Goal: Task Accomplishment & Management: Use online tool/utility

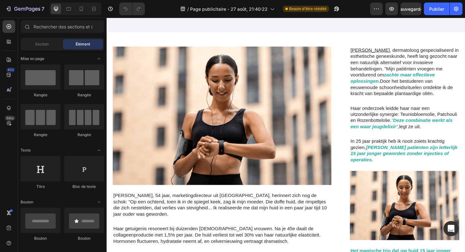
scroll to position [158, 0]
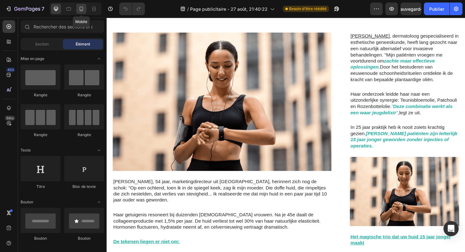
click at [81, 10] on icon at bounding box center [81, 9] width 3 height 4
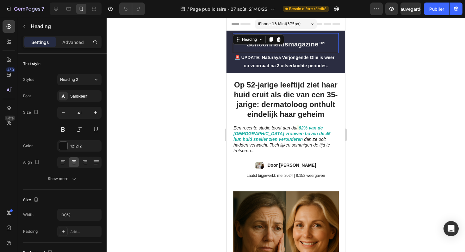
click at [301, 36] on h2 "Schoonheidsmagazine™" at bounding box center [286, 43] width 106 height 20
click at [341, 40] on div "Schoonheidsmagazine™ Heading 0 🚨 UPDATE: Naturaya Verjongende Olie is weer op v…" at bounding box center [286, 52] width 119 height 42
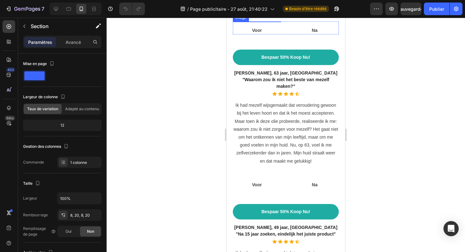
scroll to position [2247, 0]
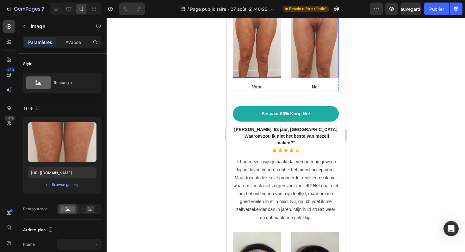
click at [306, 78] on img at bounding box center [315, 46] width 48 height 63
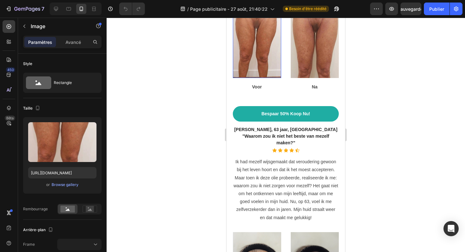
click at [268, 78] on img at bounding box center [257, 46] width 48 height 63
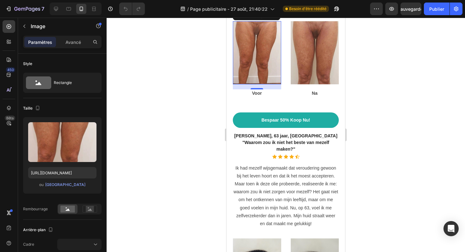
scroll to position [2243, 0]
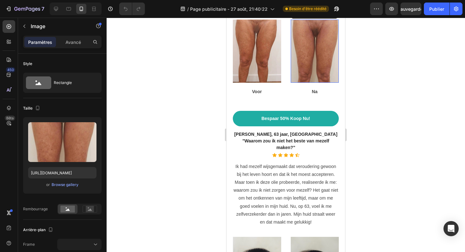
click at [304, 83] on img at bounding box center [315, 51] width 48 height 63
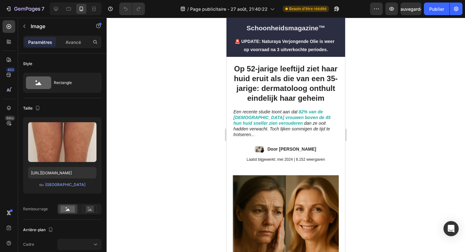
scroll to position [0, 0]
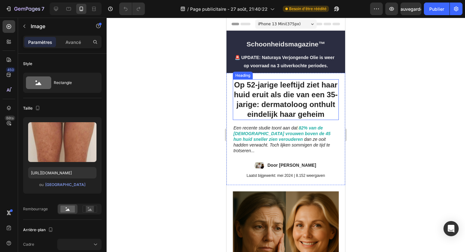
click at [258, 88] on h1 "Op 52-jarige leeftijd ziet haar huid eruit als die van een 35-jarige: dermatolo…" at bounding box center [286, 99] width 106 height 41
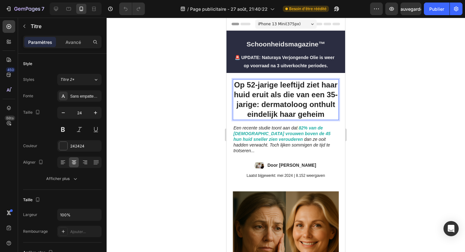
click at [258, 88] on h1 "Op 52-jarige leeftijd ziet haar huid eruit als die van een 35-jarige: dermatolo…" at bounding box center [286, 99] width 106 height 41
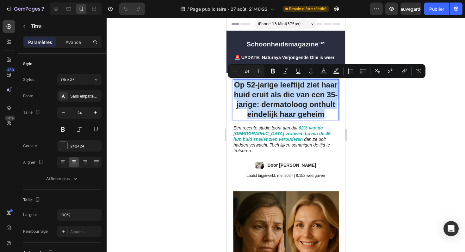
click at [258, 88] on p "Op 52-jarige leeftijd ziet haar huid eruit als die van een 35-jarige: dermatolo…" at bounding box center [285, 100] width 105 height 40
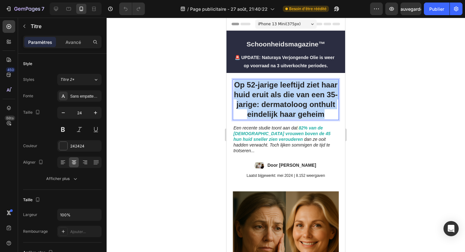
click at [258, 88] on p "Op 52-jarige leeftijd ziet haar huid eruit als die van een 35-jarige: dermatolo…" at bounding box center [285, 100] width 105 height 40
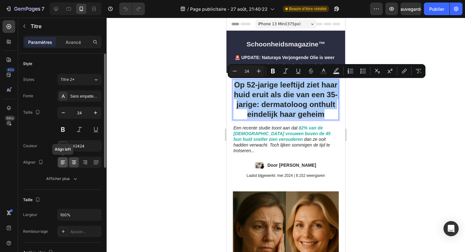
click at [61, 162] on icon at bounding box center [63, 162] width 6 height 6
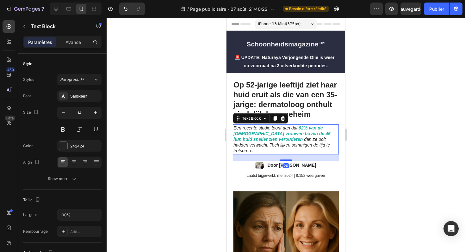
click at [300, 140] on icon "dan ze ooit hadden verwacht. Toch lijken sommigen de tijd te trotseren..." at bounding box center [281, 145] width 96 height 16
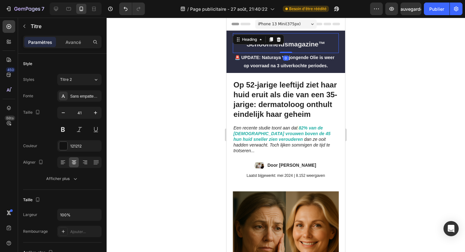
click at [333, 41] on h2 "Schoonheidsmagazine™" at bounding box center [286, 43] width 106 height 20
click at [341, 41] on div "Schoonheidsmagazine™ Heading 0 🚨 UPDATE: Naturaya Verjongende Olie is weer op v…" at bounding box center [286, 52] width 119 height 42
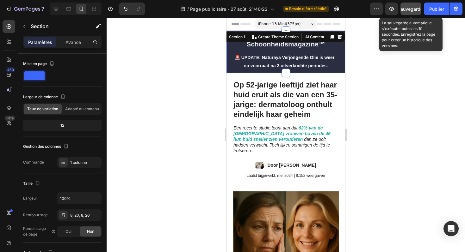
click at [407, 9] on font "Sauvegarder" at bounding box center [411, 8] width 27 height 5
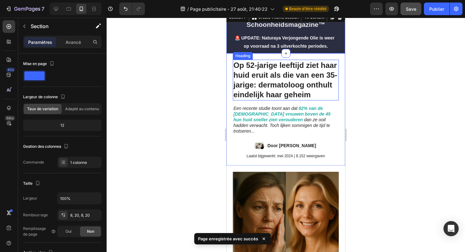
scroll to position [22, 0]
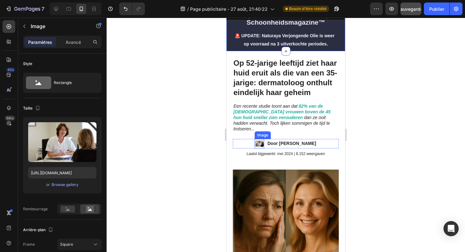
click at [256, 139] on img at bounding box center [259, 143] width 9 height 9
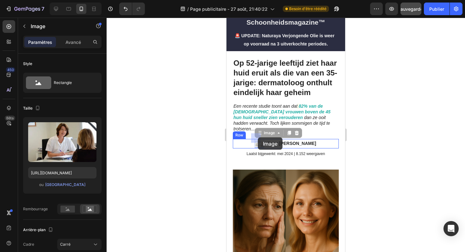
drag, startPoint x: 257, startPoint y: 128, endPoint x: 258, endPoint y: 138, distance: 9.3
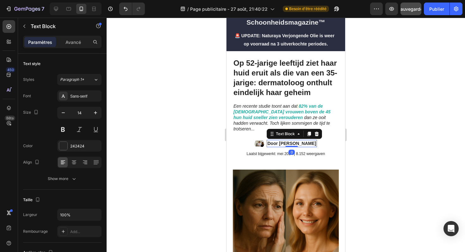
click at [283, 141] on div "Door [PERSON_NAME]" at bounding box center [292, 143] width 50 height 7
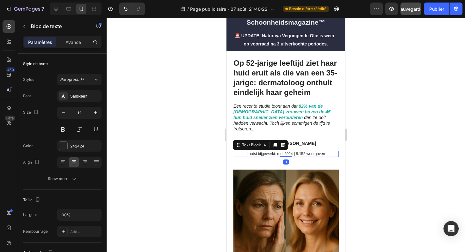
click at [282, 152] on p "Laatst bijgewerkt: mei 2024 | 8.152 weergaven" at bounding box center [285, 154] width 105 height 5
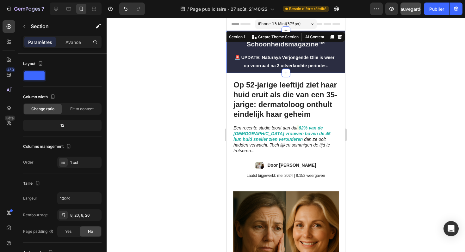
click at [303, 32] on div "Schoonheidsmagazine™ Heading 🚨 UPDATE: Naturaya Verjongende Olie is weer op voo…" at bounding box center [286, 52] width 119 height 42
click at [373, 90] on div at bounding box center [286, 135] width 358 height 235
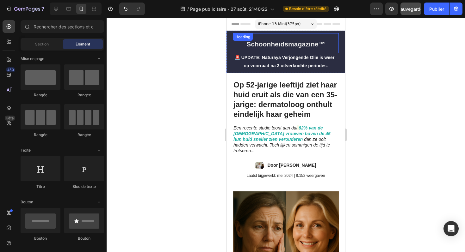
click at [304, 36] on h2 "Schoonheidsmagazine™" at bounding box center [286, 43] width 106 height 20
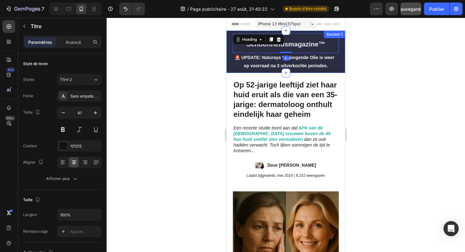
click at [342, 39] on div "Schoonheidsmagazine™ Heading 0 🚨 UPDATE: Naturaya Verjongende Olie is weer op v…" at bounding box center [286, 52] width 119 height 42
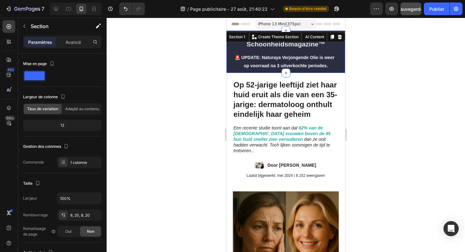
click at [211, 56] on div at bounding box center [286, 135] width 358 height 235
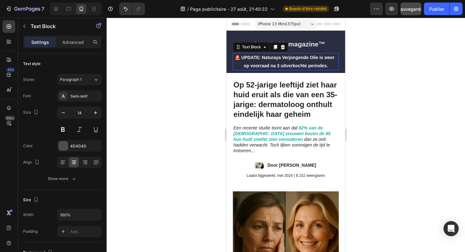
click at [279, 65] on strong "🚨 UPDATE: Naturaya Verjongende Olie is weer op voorraad na 3 uitverkochte perio…" at bounding box center [286, 61] width 102 height 13
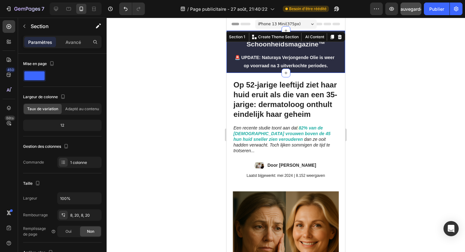
click at [217, 74] on div at bounding box center [286, 135] width 358 height 235
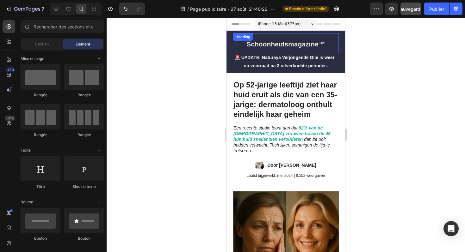
click at [282, 42] on div "Schoonheidsmagazine™ Heading" at bounding box center [286, 43] width 106 height 20
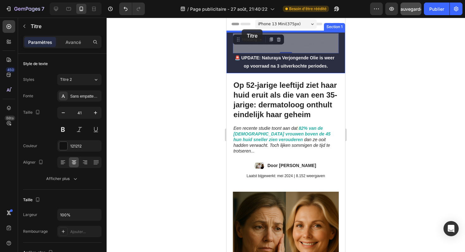
drag, startPoint x: 236, startPoint y: 42, endPoint x: 242, endPoint y: 29, distance: 13.5
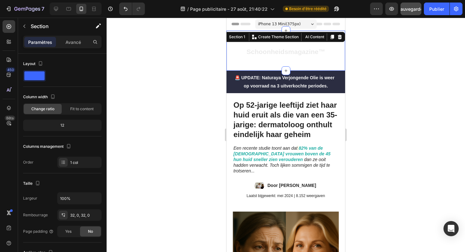
click at [261, 66] on div "Schoonheidsmagazine™ Heading Section 1 You can create reusable sections Create …" at bounding box center [286, 51] width 119 height 40
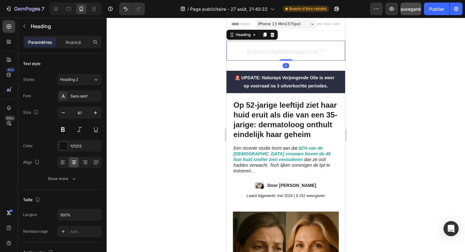
click at [284, 55] on strong "Schoonheidsmagazine™" at bounding box center [285, 51] width 79 height 7
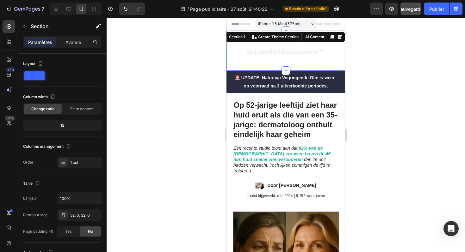
click at [276, 67] on div "Schoonheidsmagazine™ Heading Section 1 You can create reusable sections Create …" at bounding box center [286, 51] width 119 height 40
click at [285, 51] on strong "Schoonheidsmagazine™" at bounding box center [285, 51] width 79 height 7
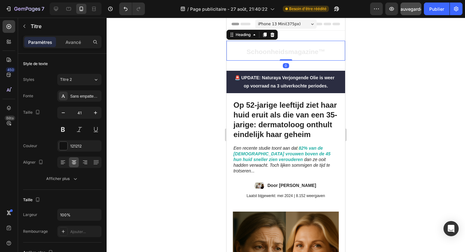
drag, startPoint x: 285, startPoint y: 61, endPoint x: 286, endPoint y: 55, distance: 6.0
click at [286, 55] on div "Schoonheidsmagazine™ Heading 0" at bounding box center [286, 51] width 119 height 20
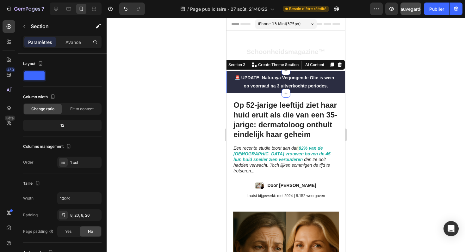
click at [293, 73] on div "🚨 UPDATE: Naturaya Verjongende Olie is weer op voorraad na 3 uitverkochte perio…" at bounding box center [286, 82] width 119 height 22
click at [230, 77] on div "🚨 UPDATE: Naturaya Verjongende Olie is weer op voorraad na 3 uitverkochte perio…" at bounding box center [286, 82] width 119 height 22
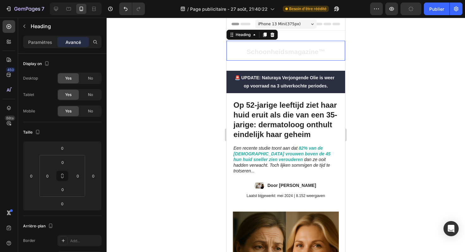
click at [246, 48] on strong "Schoonheidsmagazine™" at bounding box center [285, 51] width 79 height 7
drag, startPoint x: 285, startPoint y: 60, endPoint x: 285, endPoint y: 56, distance: 3.8
click at [285, 56] on div "Schoonheidsmagazine™ Heading 0" at bounding box center [286, 51] width 119 height 20
click at [306, 66] on div "Schoonheidsmagazine™ Heading 0 Section 1" at bounding box center [286, 51] width 119 height 40
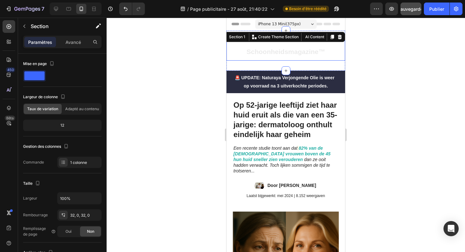
click at [295, 51] on strong "Schoonheidsmagazine™" at bounding box center [285, 51] width 79 height 7
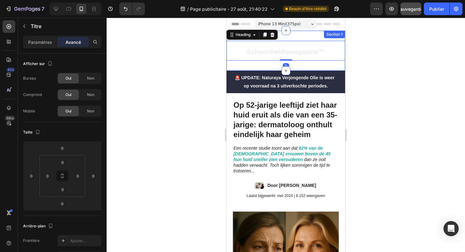
click at [306, 33] on div "Schoonheidsmagazine™ Heading 0 Section 1" at bounding box center [286, 51] width 119 height 40
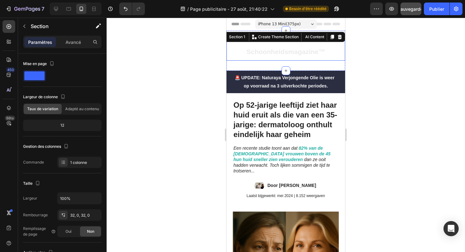
click at [295, 47] on h2 "Schoonheidsmagazine™" at bounding box center [286, 51] width 119 height 20
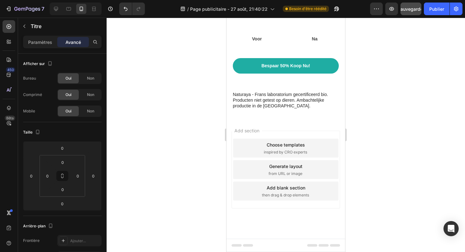
scroll to position [2846, 0]
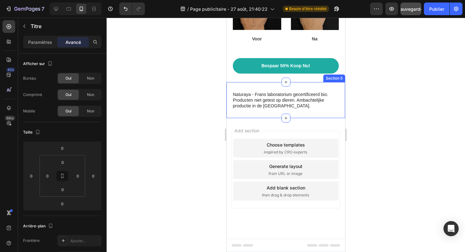
click at [280, 112] on div "Naturaya - Frans laboratorium gecertificeerd bio. Producten niet getest op dier…" at bounding box center [286, 105] width 119 height 28
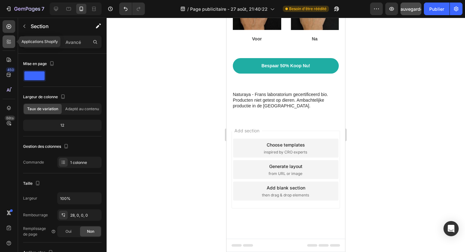
click at [9, 44] on icon at bounding box center [9, 42] width 6 height 6
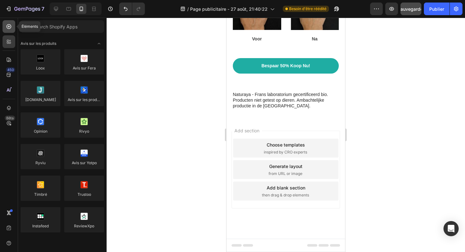
click at [6, 30] on div at bounding box center [9, 26] width 13 height 13
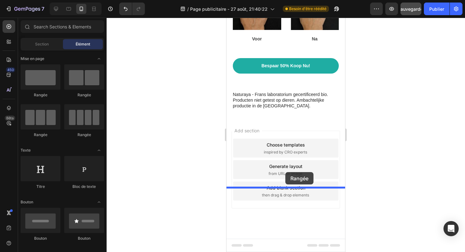
drag, startPoint x: 274, startPoint y: 100, endPoint x: 285, endPoint y: 172, distance: 73.6
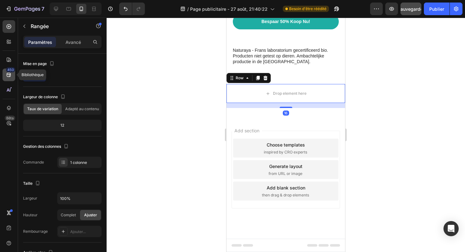
click at [8, 73] on icon at bounding box center [9, 75] width 4 height 4
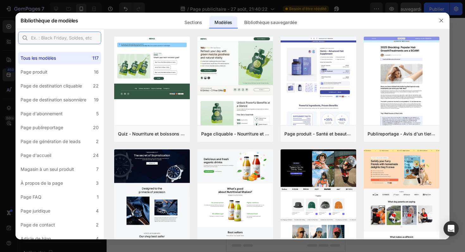
click at [60, 40] on input "text" at bounding box center [59, 38] width 83 height 13
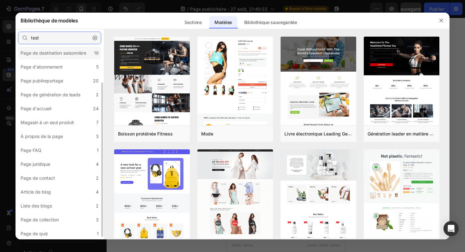
scroll to position [47, 0]
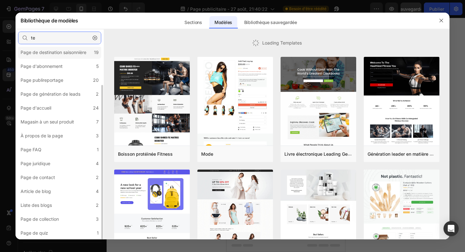
type input "t"
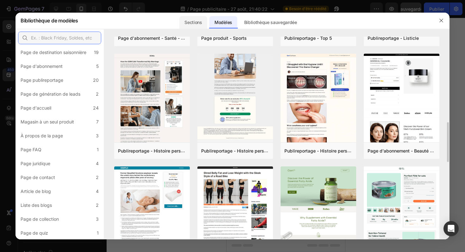
scroll to position [308, 0]
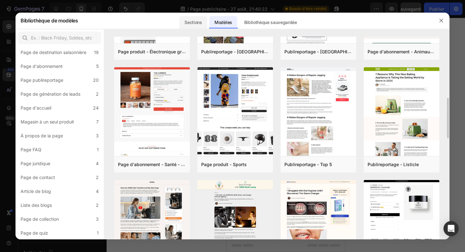
click at [191, 22] on font "Sections" at bounding box center [192, 22] width 17 height 5
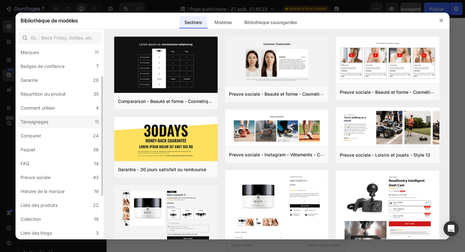
click at [85, 124] on label "Témoignages 11" at bounding box center [59, 122] width 83 height 13
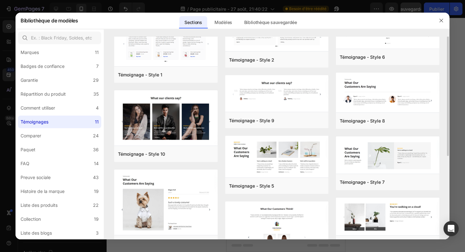
scroll to position [0, 0]
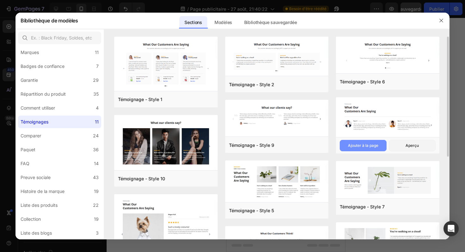
click at [353, 147] on font "Ajouter à la page" at bounding box center [363, 145] width 30 height 5
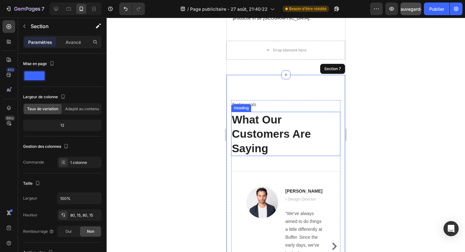
scroll to position [2918, 0]
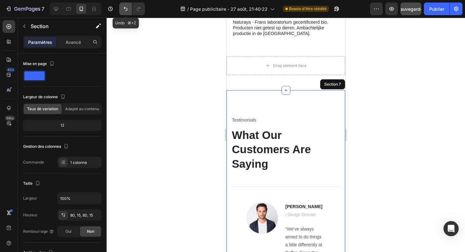
click at [128, 11] on icon "Annuler/Rétablir" at bounding box center [125, 9] width 6 height 6
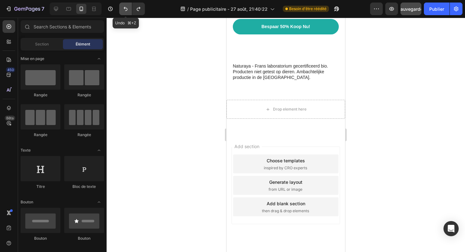
scroll to position [2857, 0]
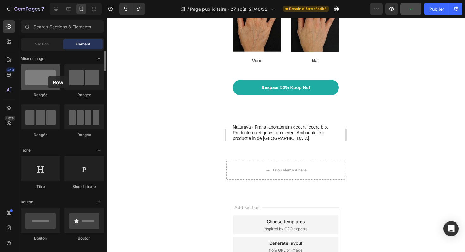
click at [48, 76] on div at bounding box center [41, 77] width 40 height 25
click at [45, 46] on font "Section" at bounding box center [42, 44] width 14 height 5
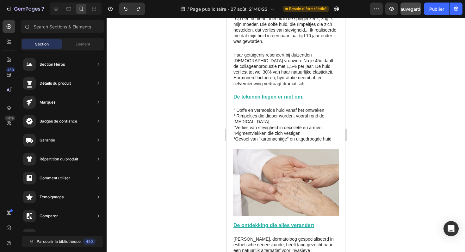
scroll to position [0, 0]
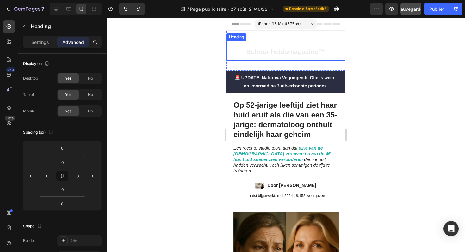
click at [291, 51] on strong "Schoonheidsmagazine™" at bounding box center [285, 51] width 79 height 7
click at [270, 50] on strong "Schoonheidsmagazine™" at bounding box center [285, 51] width 79 height 7
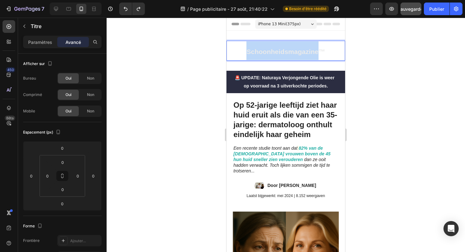
click at [270, 50] on strong "Schoonheidsmagazine™" at bounding box center [285, 51] width 79 height 7
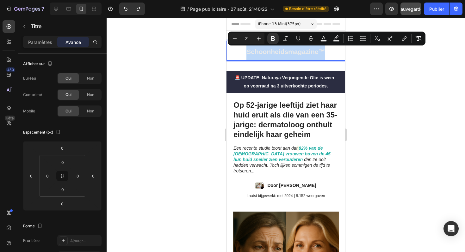
copy strong "Schoonheidsmagazine™"
click at [306, 67] on div "Schoonheidsmagazine™ Heading 0 Section 1" at bounding box center [286, 51] width 119 height 40
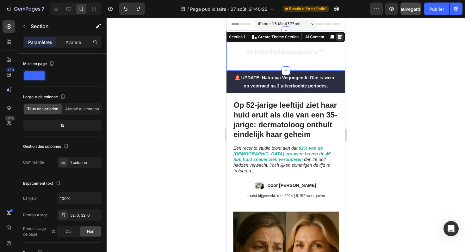
click at [339, 37] on icon at bounding box center [340, 37] width 4 height 4
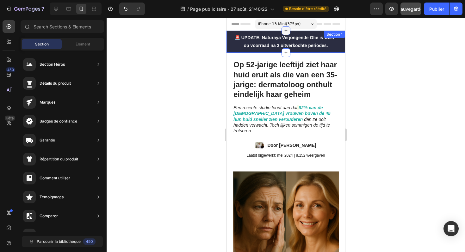
click at [285, 29] on icon at bounding box center [285, 30] width 5 height 5
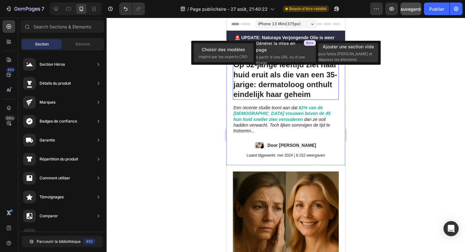
click at [276, 92] on h1 "Op 52-jarige leeftijd ziet haar huid eruit als die van een 35-jarige: dermatolo…" at bounding box center [286, 79] width 106 height 41
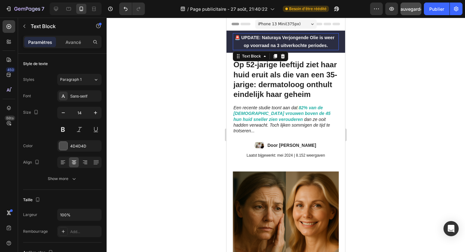
click at [283, 39] on strong "🚨 UPDATE: Naturaya Verjongende Olie is weer op voorraad na 3 uitverkochte perio…" at bounding box center [286, 41] width 102 height 13
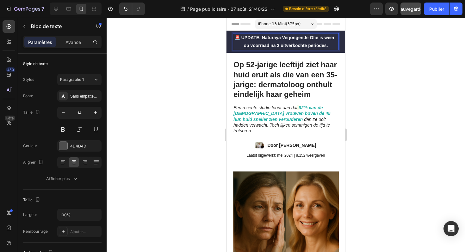
click at [284, 36] on strong "🚨 UPDATE: Naturaya Verjongende Olie is weer op voorraad na 3 uitverkochte perio…" at bounding box center [286, 41] width 102 height 13
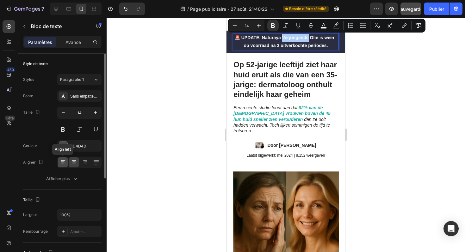
click at [65, 162] on icon at bounding box center [63, 162] width 6 height 6
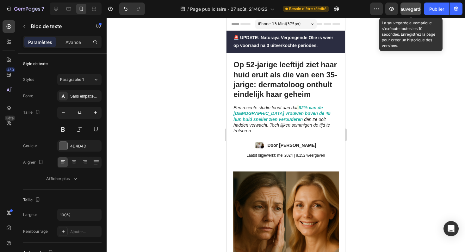
click at [411, 9] on font "Sauvegarder" at bounding box center [411, 8] width 27 height 5
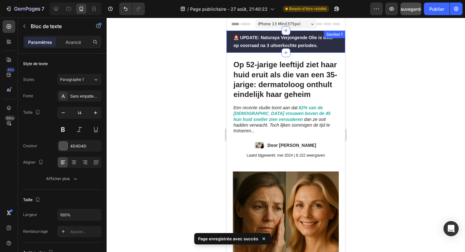
click at [287, 30] on icon at bounding box center [285, 30] width 5 height 5
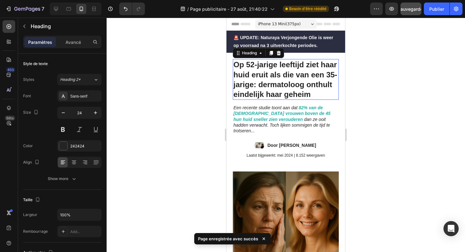
click at [244, 86] on h1 "Op 52-jarige leeftijd ziet haar huid eruit als die van een 35-jarige: dermatolo…" at bounding box center [286, 79] width 106 height 41
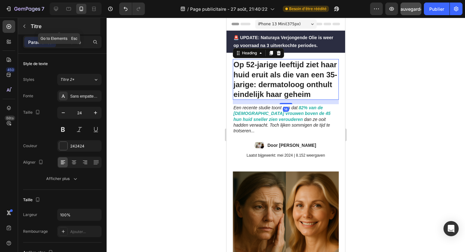
click at [24, 27] on icon "button" at bounding box center [24, 26] width 2 height 3
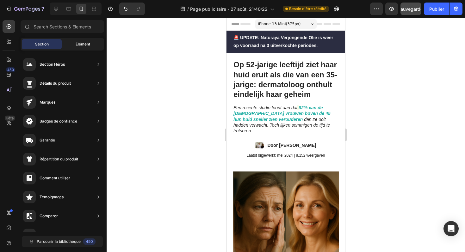
click at [82, 41] on div "Élément" at bounding box center [83, 44] width 40 height 10
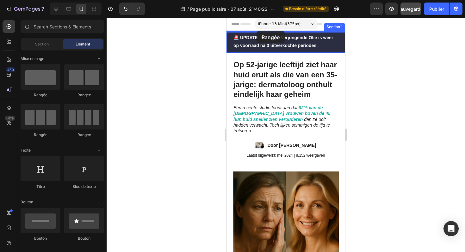
drag, startPoint x: 269, startPoint y: 94, endPoint x: 256, endPoint y: 31, distance: 64.6
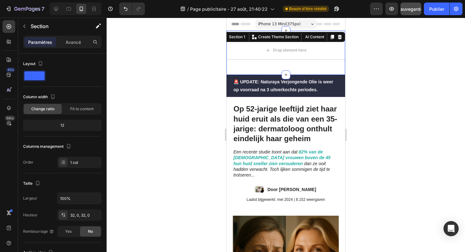
click at [274, 69] on div "Drop element here Row Section 1 You can create reusable sections Create Theme S…" at bounding box center [286, 53] width 119 height 44
click at [282, 63] on div "Drop element here Row" at bounding box center [286, 53] width 119 height 24
click at [338, 35] on icon at bounding box center [340, 37] width 4 height 4
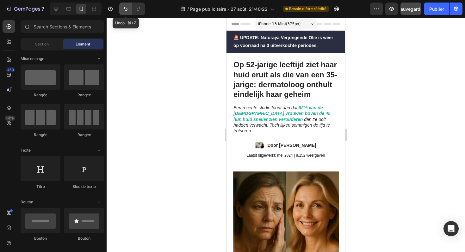
click at [126, 12] on button "Annuler/Rétablir" at bounding box center [125, 9] width 13 height 13
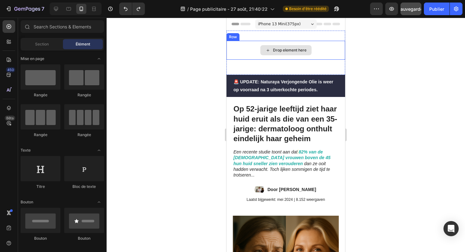
click at [314, 52] on div "Drop element here" at bounding box center [286, 50] width 119 height 19
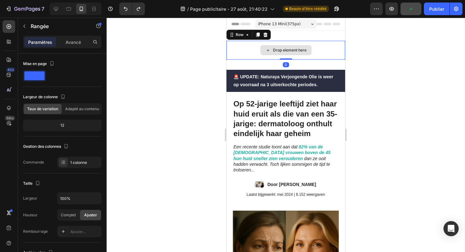
drag, startPoint x: 289, startPoint y: 64, endPoint x: 291, endPoint y: 45, distance: 19.4
click at [291, 45] on div "Drop element here Row 0" at bounding box center [286, 50] width 119 height 19
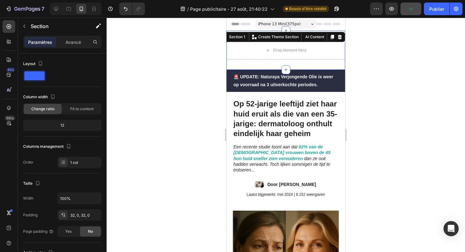
click at [293, 64] on div "Drop element here Row Section 1 You can create reusable sections Create Theme S…" at bounding box center [286, 50] width 119 height 39
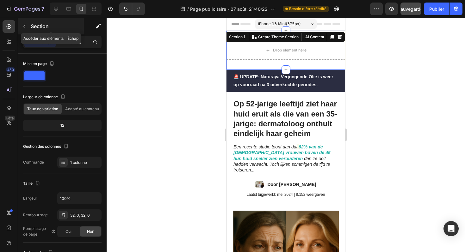
click at [24, 28] on icon "button" at bounding box center [24, 26] width 5 height 5
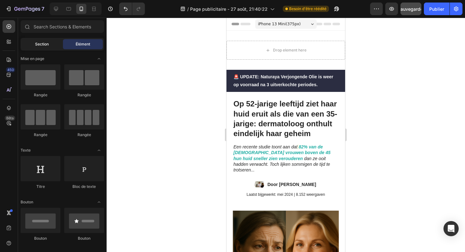
click at [38, 43] on font "Section" at bounding box center [42, 44] width 14 height 5
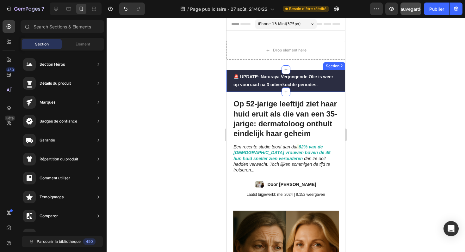
click at [229, 85] on div "🚨 UPDATE: Naturaya Verjongende Olie is weer op voorraad na 3 uitverkochte perio…" at bounding box center [286, 81] width 119 height 22
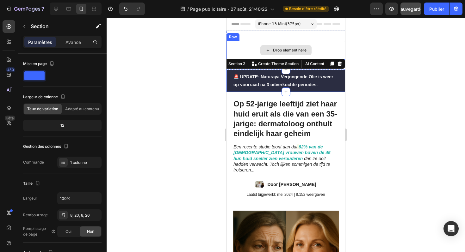
click at [242, 43] on div "Drop element here" at bounding box center [286, 50] width 119 height 19
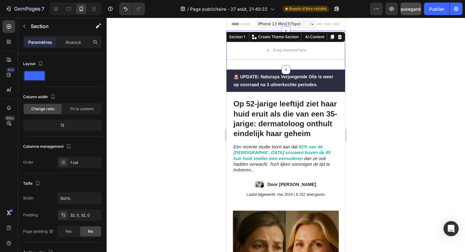
click at [250, 64] on div "Drop element here Row Section 1 You can create reusable sections Create Theme S…" at bounding box center [286, 50] width 119 height 39
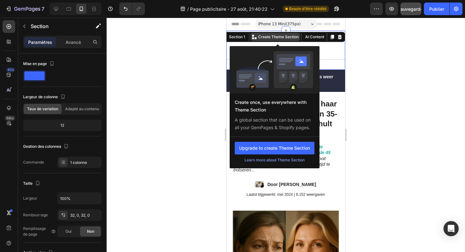
click at [283, 39] on p "Create Theme Section" at bounding box center [278, 37] width 40 height 6
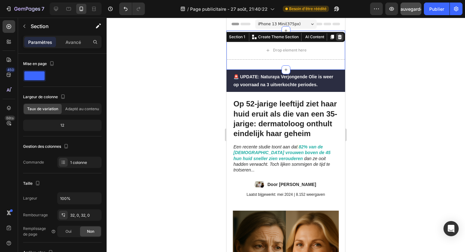
click at [340, 37] on icon at bounding box center [340, 37] width 4 height 4
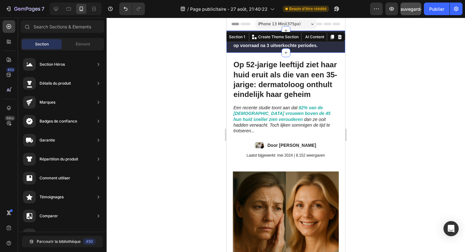
click at [229, 43] on div "🚨 UPDATE: Naturaya Verjongende Olie is weer op voorraad na 3 uitverkochte perio…" at bounding box center [286, 42] width 119 height 22
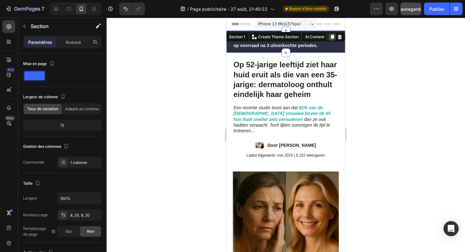
click at [334, 35] on icon at bounding box center [332, 36] width 5 height 5
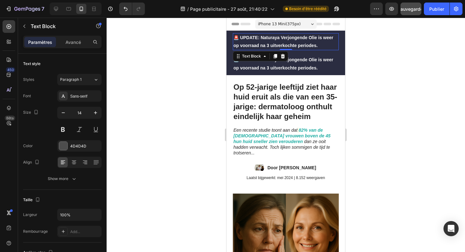
click at [311, 34] on p "🚨 UPDATE: Naturaya Verjongende Olie is weer op voorraad na 3 uitverkochte perio…" at bounding box center [285, 42] width 105 height 16
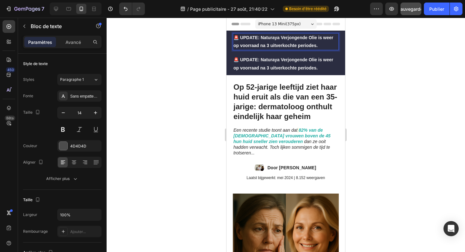
click at [304, 40] on strong "🚨 UPDATE: Naturaya Verjongende Olie is weer op voorraad na 3 uitverkochte perio…" at bounding box center [284, 41] width 102 height 13
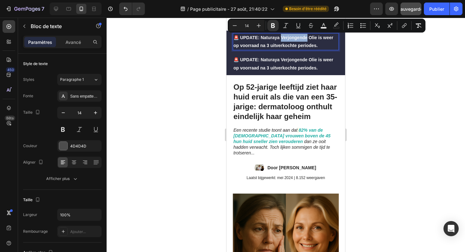
click at [304, 40] on strong "🚨 UPDATE: Naturaya Verjongende Olie is weer op voorraad na 3 uitverkochte perio…" at bounding box center [284, 41] width 102 height 13
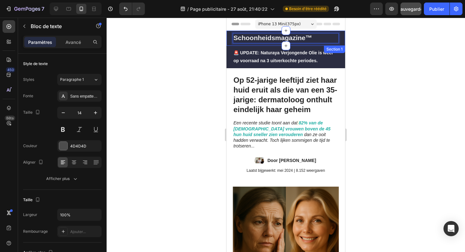
click at [343, 37] on div "Schoonheidsmagazine™ Text Block 0 Section 1" at bounding box center [286, 38] width 119 height 15
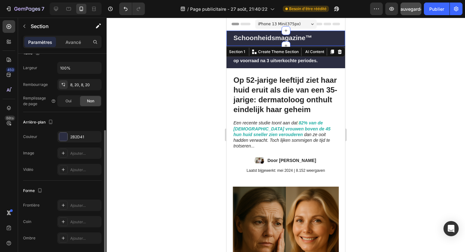
scroll to position [146, 0]
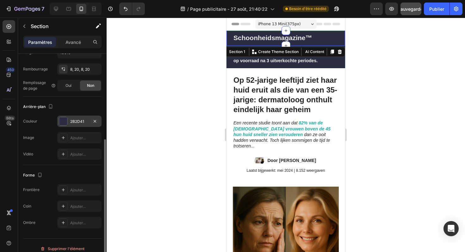
click at [76, 120] on font "2B2D41" at bounding box center [77, 121] width 14 height 5
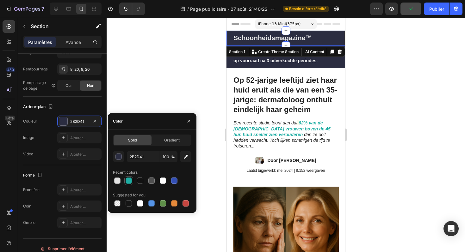
click at [132, 182] on div at bounding box center [129, 181] width 6 height 6
type input "1FADA3"
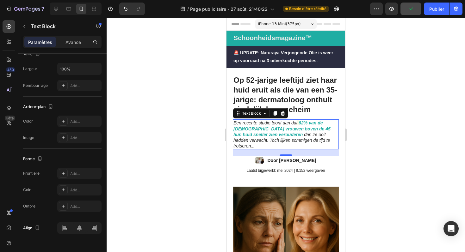
click at [274, 127] on strong "82% van de [DEMOGRAPHIC_DATA] vrouwen boven de 45 hun huid sneller zien veroude…" at bounding box center [281, 129] width 97 height 16
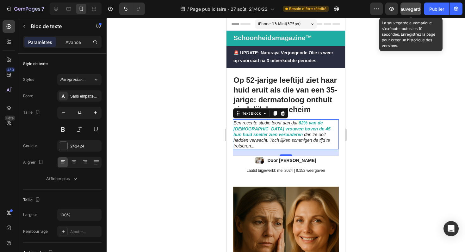
click at [407, 7] on font "Sauvegarder" at bounding box center [411, 8] width 27 height 5
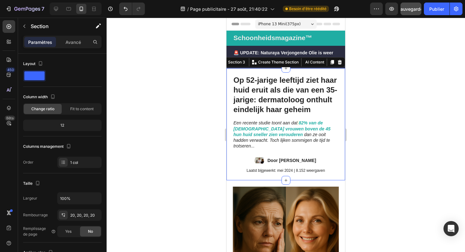
click at [340, 152] on div "Op 52-jarige leeftijd ziet haar huid eruit als die van een 35-jarige: dermatolo…" at bounding box center [286, 124] width 119 height 112
click at [440, 8] on font "Publier" at bounding box center [436, 8] width 15 height 5
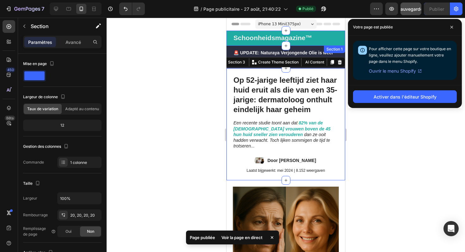
click at [342, 37] on div "Schoonheidsmagazine™ Text Block Section 1" at bounding box center [286, 38] width 119 height 15
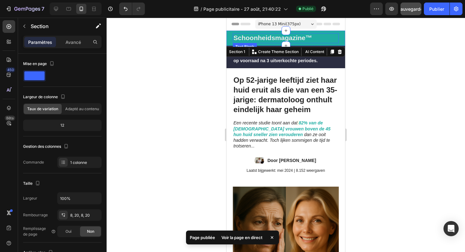
click at [295, 35] on strong "Schoonheidsmagazine™" at bounding box center [272, 37] width 79 height 7
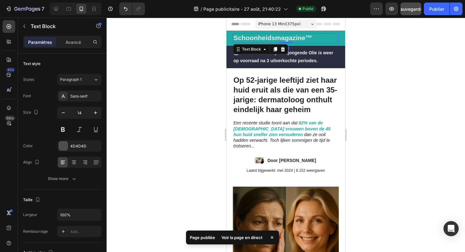
click at [295, 35] on strong "Schoonheidsmagazine™" at bounding box center [272, 37] width 79 height 7
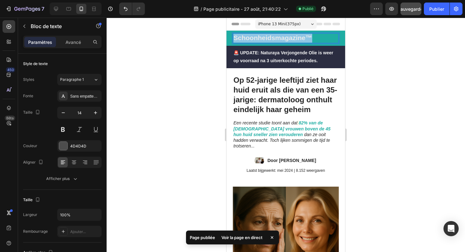
click at [295, 35] on strong "Schoonheidsmagazine™" at bounding box center [272, 37] width 79 height 7
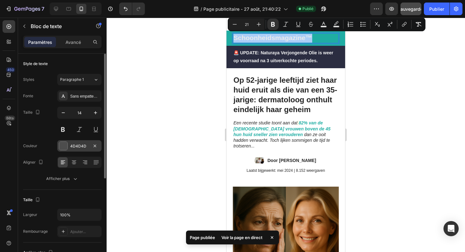
click at [74, 147] on font "4D4D4D" at bounding box center [78, 146] width 16 height 5
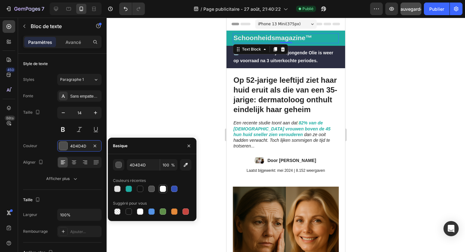
click at [165, 191] on div at bounding box center [163, 189] width 6 height 6
type input "FFFFFF"
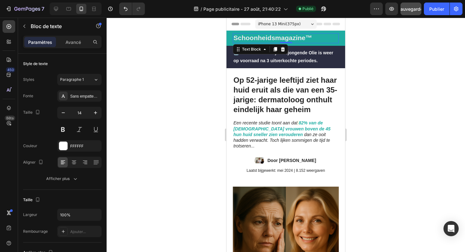
click at [159, 113] on div at bounding box center [286, 135] width 358 height 235
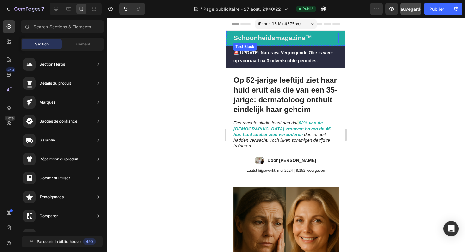
click at [274, 36] on strong "Schoonheidsmagazine™" at bounding box center [272, 37] width 79 height 7
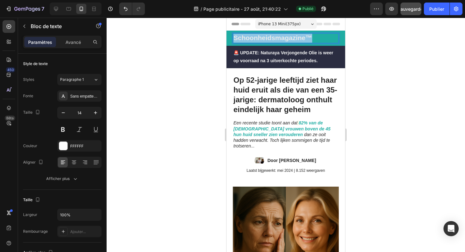
click at [274, 36] on strong "Schoonheidsmagazine™" at bounding box center [272, 37] width 79 height 7
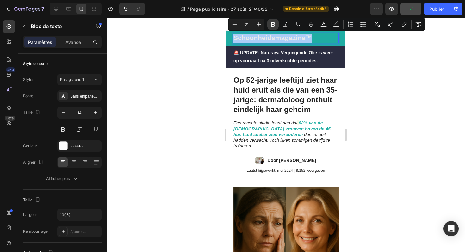
click at [275, 26] on icon "Barre d'outils contextuelle de l'éditeur" at bounding box center [273, 24] width 6 height 6
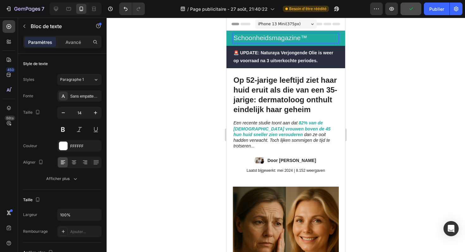
click at [283, 38] on span "Schoonheidsmagazine™" at bounding box center [270, 37] width 74 height 7
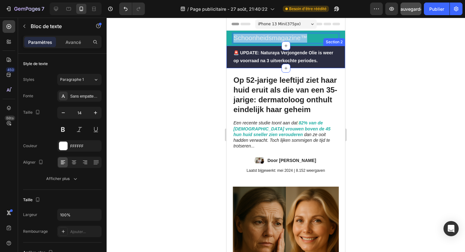
click at [315, 46] on div "🚨 UPDATE: Naturaya Verjongende Olie is weer op voorraad na 3 uitverkochte perio…" at bounding box center [286, 57] width 119 height 22
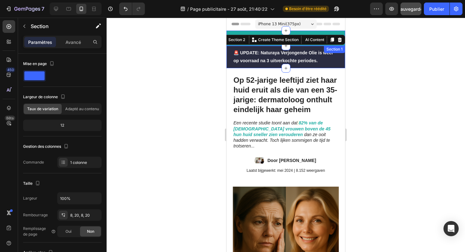
click at [326, 31] on div "Schoonheidsmagazine™ Text Block Section 1" at bounding box center [286, 38] width 119 height 15
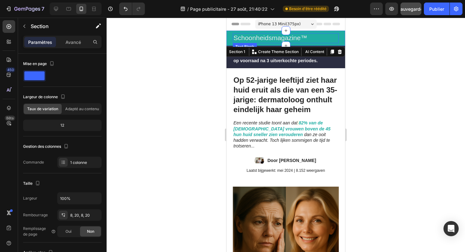
click at [295, 35] on span "Schoonheidsmagazine™" at bounding box center [270, 37] width 74 height 7
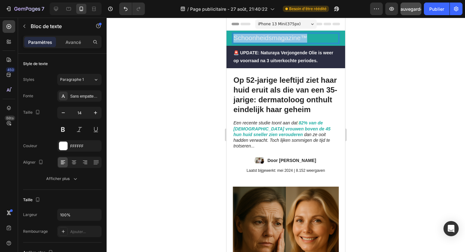
click at [295, 35] on span "Schoonheidsmagazine™" at bounding box center [270, 37] width 74 height 7
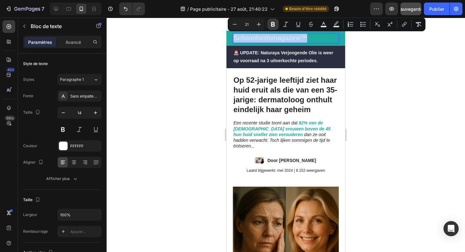
click at [276, 26] on button "Bold" at bounding box center [272, 24] width 11 height 11
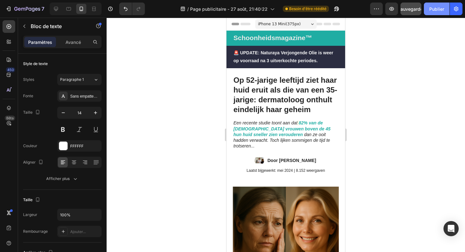
click at [429, 10] on font "Publier" at bounding box center [436, 8] width 15 height 5
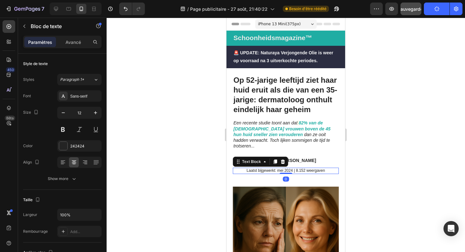
click at [281, 169] on p "Laatst bijgewerkt: mei 2024 | 8.152 weergaven" at bounding box center [285, 171] width 105 height 5
click at [273, 169] on p "Laatst bijgewerkt: mei 2024 | 8.152 weergaven" at bounding box center [285, 171] width 105 height 5
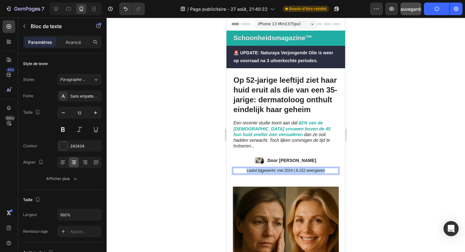
click at [273, 169] on p "Laatst bijgewerkt: mei 2024 | 8.152 weergaven" at bounding box center [285, 171] width 105 height 5
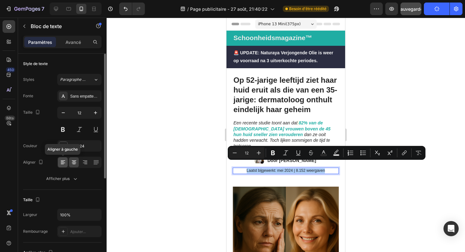
click at [62, 163] on icon at bounding box center [63, 162] width 6 height 6
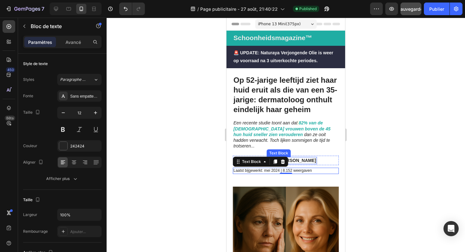
click at [301, 158] on strong "Door [PERSON_NAME]" at bounding box center [291, 160] width 49 height 5
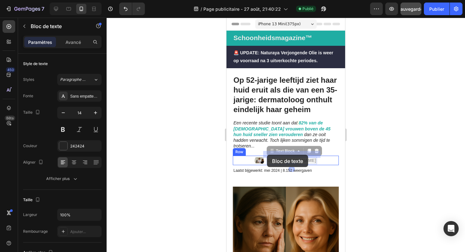
drag, startPoint x: 269, startPoint y: 146, endPoint x: 267, endPoint y: 155, distance: 8.7
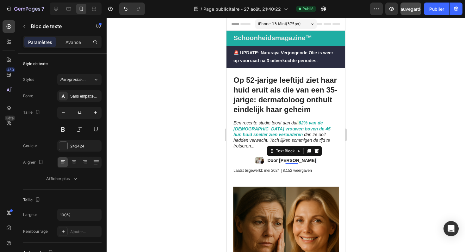
click at [267, 158] on strong "Door [PERSON_NAME]" at bounding box center [291, 160] width 49 height 5
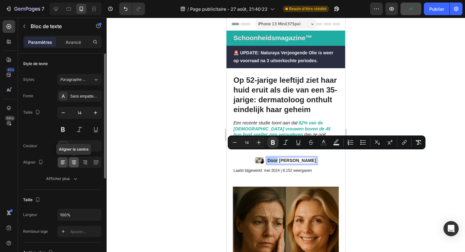
click at [77, 162] on div at bounding box center [74, 163] width 10 height 10
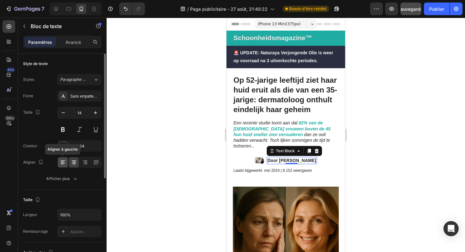
click at [64, 163] on icon at bounding box center [63, 162] width 6 height 6
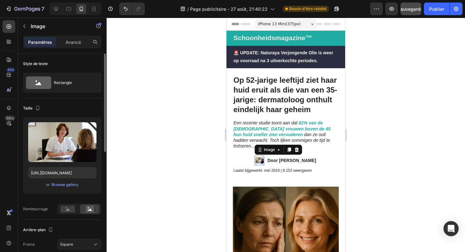
click at [255, 156] on img at bounding box center [259, 160] width 9 height 9
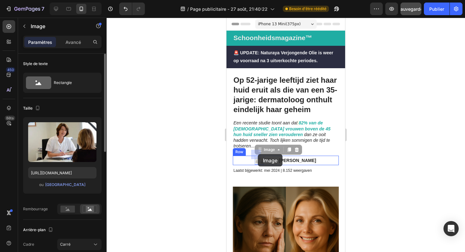
drag, startPoint x: 256, startPoint y: 145, endPoint x: 258, endPoint y: 154, distance: 9.3
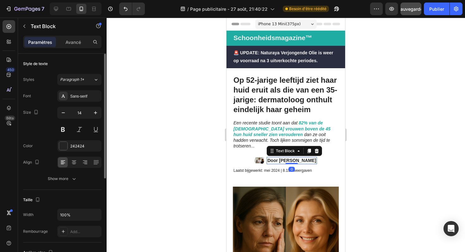
click at [271, 158] on strong "Door [PERSON_NAME]" at bounding box center [291, 160] width 49 height 5
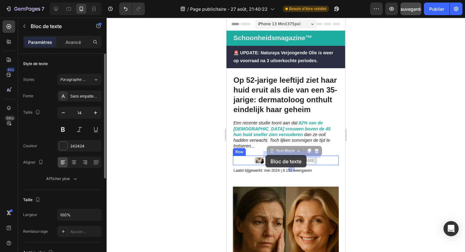
drag, startPoint x: 269, startPoint y: 147, endPoint x: 266, endPoint y: 155, distance: 8.3
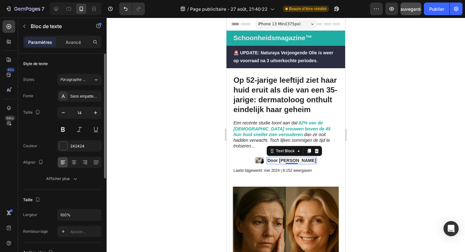
click at [357, 149] on div at bounding box center [286, 135] width 358 height 235
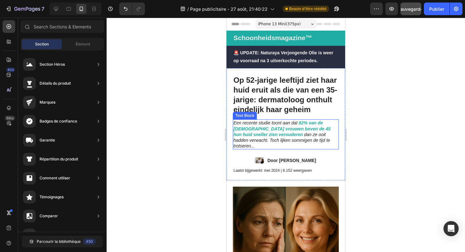
click at [296, 138] on icon "dan ze ooit hadden verwacht. Toch lijken sommigen de tijd te trotseren..." at bounding box center [281, 140] width 96 height 16
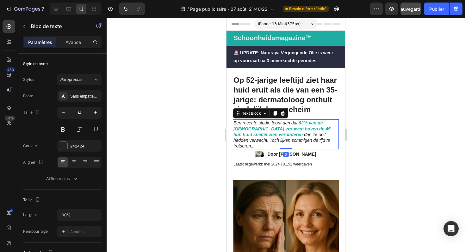
drag, startPoint x: 289, startPoint y: 148, endPoint x: 289, endPoint y: 141, distance: 7.3
click at [289, 141] on div "Een recente studie toont aan dat 82% van de [DEMOGRAPHIC_DATA] vrouwen boven de…" at bounding box center [286, 135] width 106 height 30
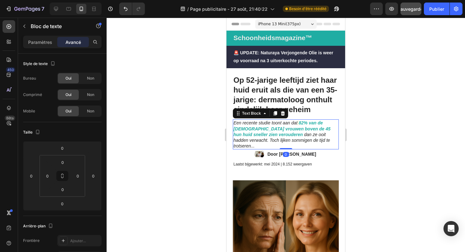
click at [360, 138] on div at bounding box center [286, 135] width 358 height 235
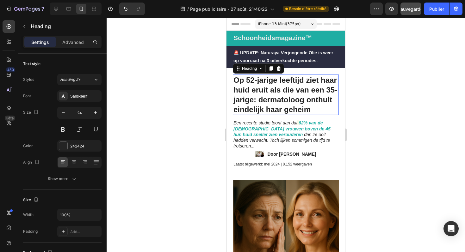
click at [284, 109] on h1 "Op 52-jarige leeftijd ziet haar huid eruit als die van een 35-jarige: dermatolo…" at bounding box center [286, 95] width 106 height 41
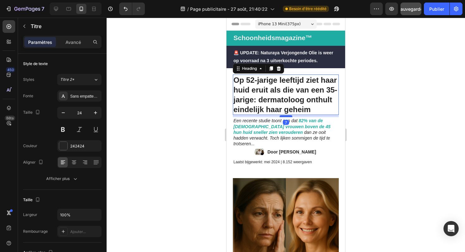
click at [285, 116] on div at bounding box center [286, 116] width 13 height 2
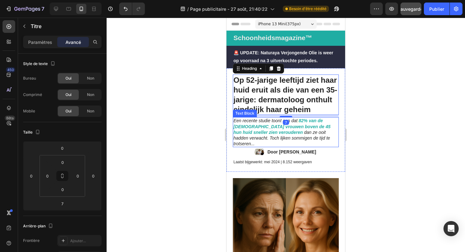
click at [289, 134] on icon "dan ze ooit hadden verwacht. Toch lijken sommigen de tijd te trotseren..." at bounding box center [281, 138] width 96 height 16
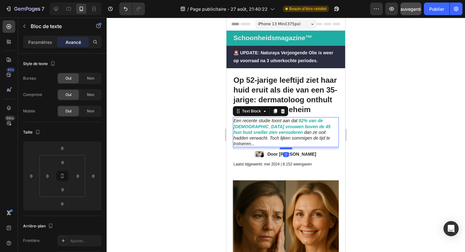
click at [287, 148] on div at bounding box center [286, 149] width 13 height 2
type input "7"
click at [387, 145] on div at bounding box center [286, 135] width 358 height 235
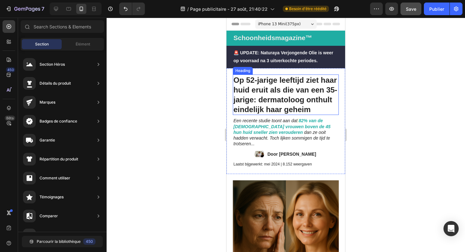
click at [296, 77] on h1 "Op 52-jarige leeftijd ziet haar huid eruit als die van een 35-jarige: dermatolo…" at bounding box center [286, 95] width 106 height 41
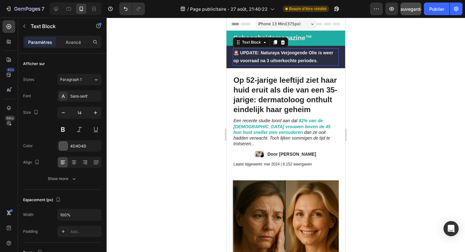
click at [294, 65] on p "🚨 UPDATE: Naturaya Verjongende Olie is weer op voorraad na 3 uitverkochte perio…" at bounding box center [285, 57] width 105 height 16
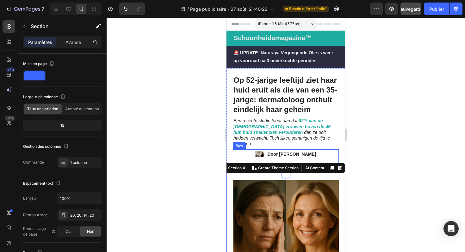
click at [281, 153] on div "Image Door Marlies van den Berg Text Block Row" at bounding box center [286, 156] width 106 height 12
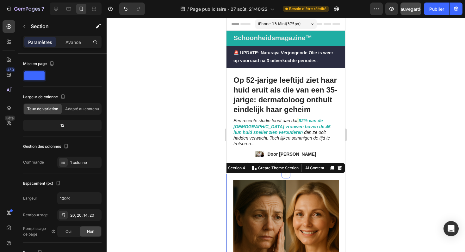
click at [220, 164] on div at bounding box center [286, 135] width 358 height 235
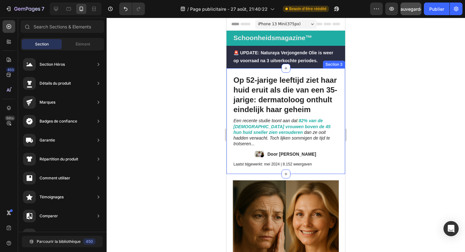
click at [236, 163] on div "Op 52-jarige leeftijd ziet haar huid eruit als die van een 35-jarige: dermatolo…" at bounding box center [286, 121] width 119 height 106
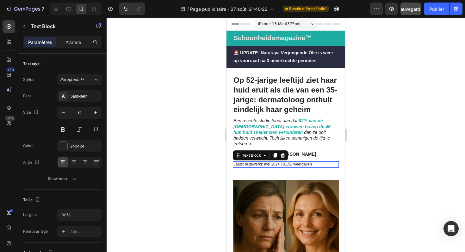
click at [240, 162] on p "Laatst bijgewerkt: mei 2024 | 8.152 weergaven" at bounding box center [285, 164] width 105 height 5
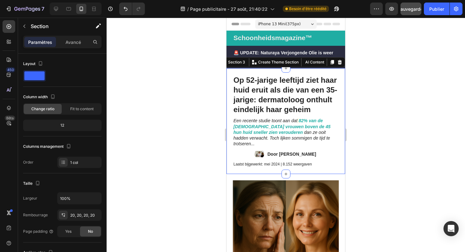
click at [229, 151] on div "Op 52-jarige leeftijd ziet haar huid eruit als die van een 35-jarige: dermatolo…" at bounding box center [286, 121] width 119 height 106
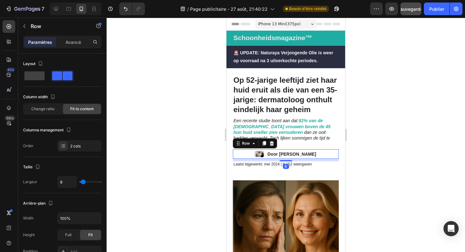
click at [239, 150] on div "Image Door Marlies van den Berg Text Block Row 8" at bounding box center [286, 154] width 106 height 9
click at [79, 144] on font "2 colonnes" at bounding box center [79, 146] width 19 height 5
click at [37, 77] on span at bounding box center [34, 75] width 20 height 9
type input "0"
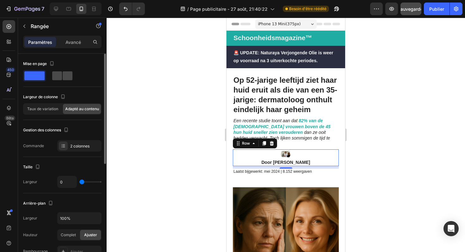
click at [65, 76] on span at bounding box center [68, 75] width 10 height 9
type input "8"
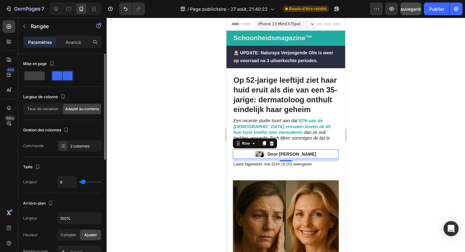
type input "14"
type input "12"
type input "7"
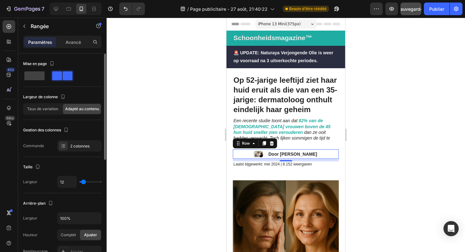
type input "7"
type input "2"
type input "0"
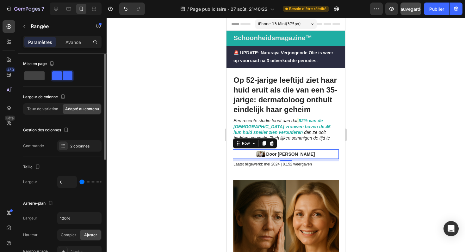
type input "1"
type input "7"
type input "12"
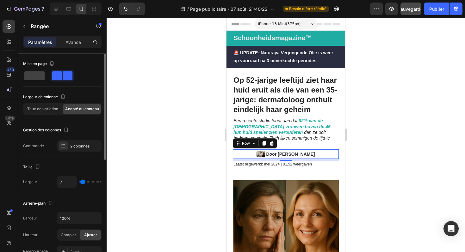
type input "12"
type input "17"
type input "18"
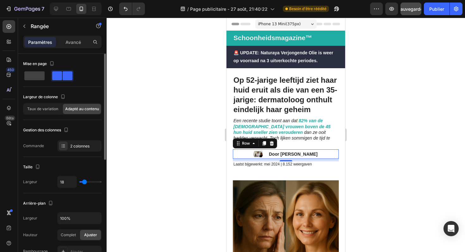
type input "22"
type input "24"
type input "27"
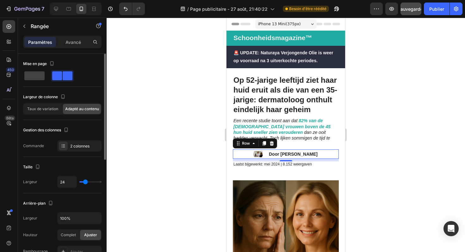
type input "27"
type input "30"
type input "32"
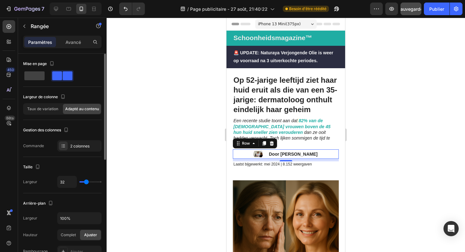
type input "35"
type input "36"
type input "38"
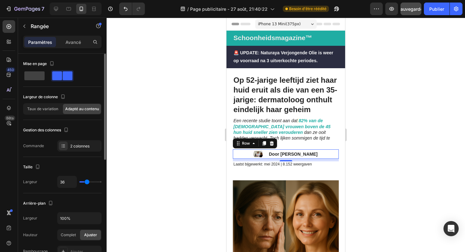
type input "38"
type input "39"
type input "40"
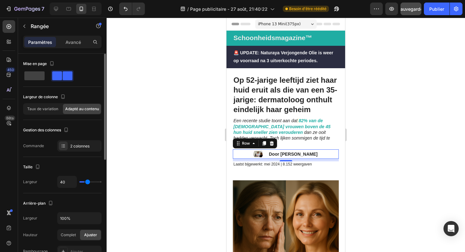
type input "42"
type input "44"
type input "45"
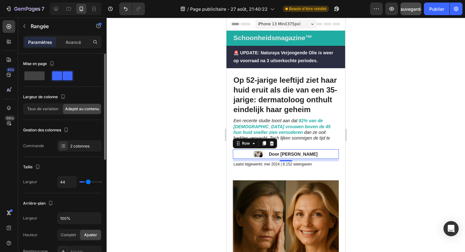
type input "45"
type input "46"
type input "47"
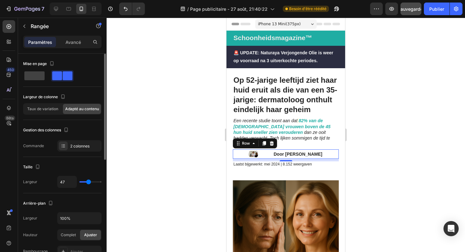
type input "48"
type input "49"
type input "50"
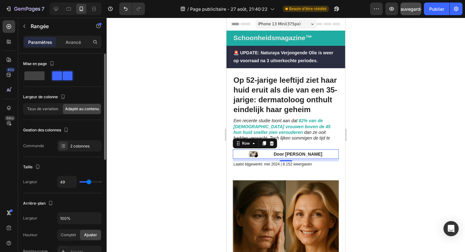
type input "50"
type input "51"
type input "52"
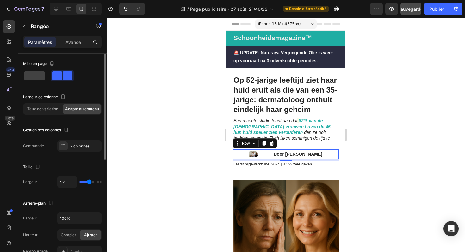
type input "53"
type input "54"
type input "55"
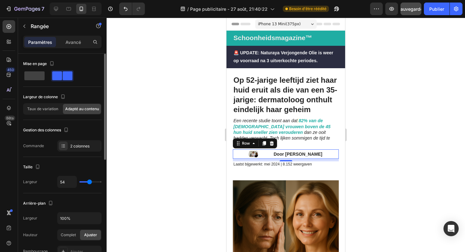
type input "55"
type input "56"
type input "57"
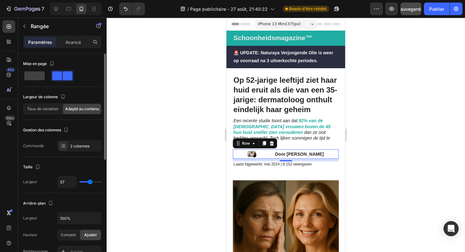
type input "58"
type input "59"
type input "60"
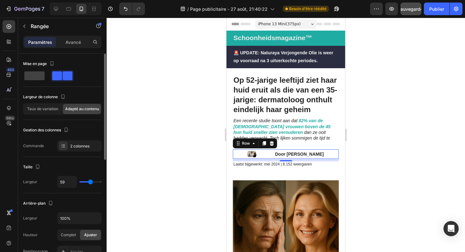
type input "60"
type input "61"
type input "62"
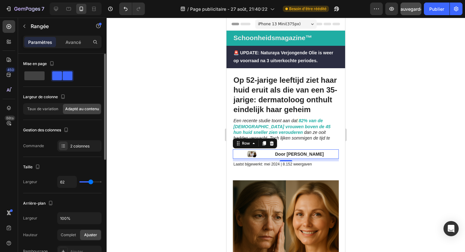
type input "63"
type input "64"
type input "65"
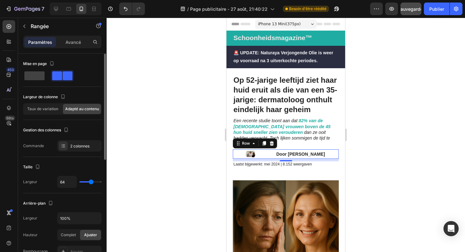
type input "65"
type input "66"
type input "67"
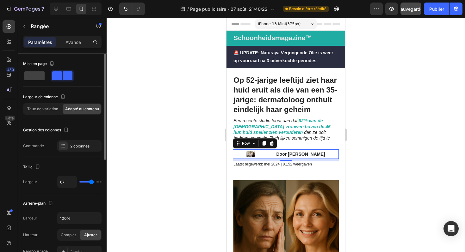
type input "68"
type input "69"
type input "70"
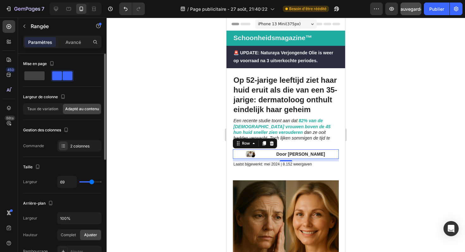
type input "70"
type input "71"
type input "72"
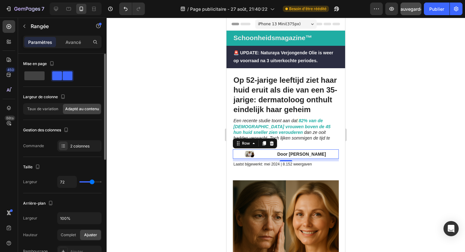
type input "75"
type input "77"
type input "78"
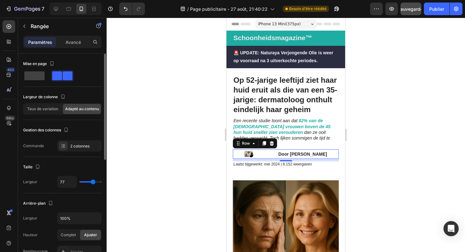
type input "78"
type input "79"
type input "81"
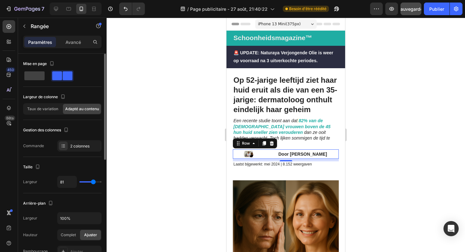
type input "82"
type input "83"
type input "84"
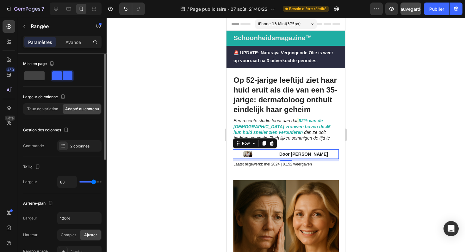
type input "84"
type input "85"
type input "86"
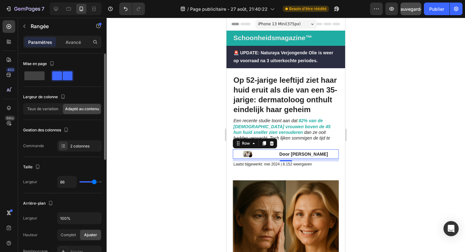
type input "87"
type input "88"
type input "89"
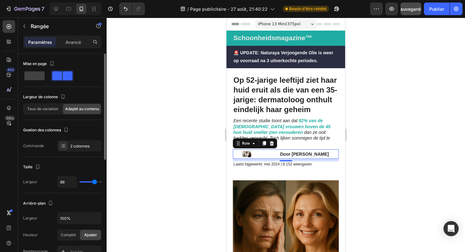
type input "89"
type input "90"
type input "91"
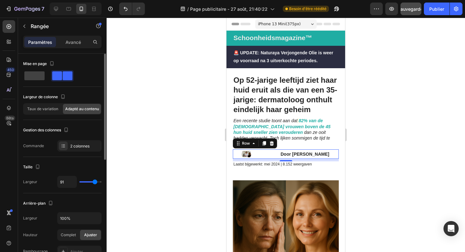
type input "92"
type input "93"
type input "94"
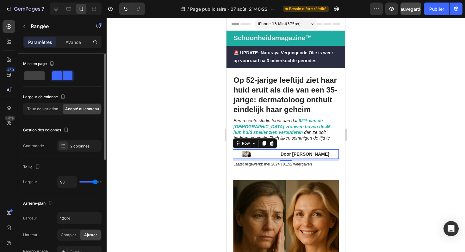
type input "94"
type input "95"
type input "96"
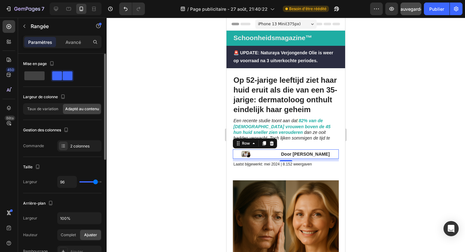
type input "97"
type input "98"
type input "99"
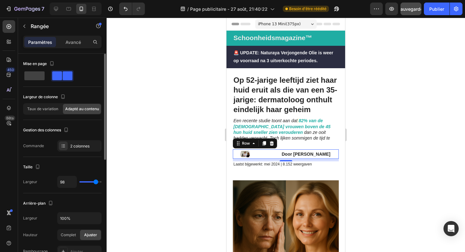
type input "99"
type input "100"
type input "101"
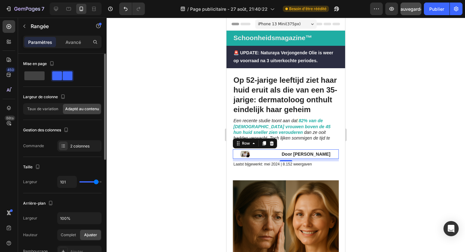
type input "102"
type input "103"
drag, startPoint x: 84, startPoint y: 181, endPoint x: 96, endPoint y: 180, distance: 12.7
type input "103"
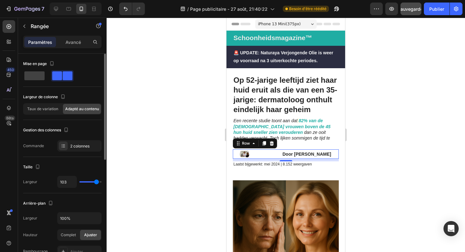
click at [96, 182] on input "range" at bounding box center [90, 182] width 22 height 1
click at [277, 150] on div "Image Door Marlies van den Berg Text Block Row 8" at bounding box center [286, 154] width 106 height 9
click at [274, 150] on div "Image Door Marlies van den Berg Text Block Row 8" at bounding box center [286, 154] width 106 height 9
click at [283, 152] on strong "Door [PERSON_NAME]" at bounding box center [307, 154] width 49 height 5
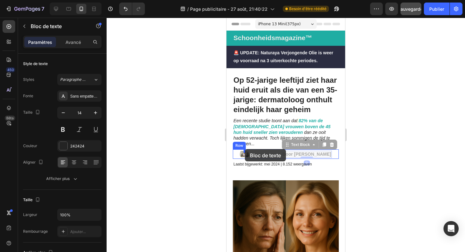
drag, startPoint x: 285, startPoint y: 140, endPoint x: 245, endPoint y: 149, distance: 40.5
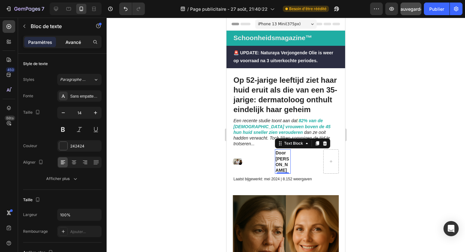
click at [77, 45] on p "Avancé" at bounding box center [73, 42] width 16 height 7
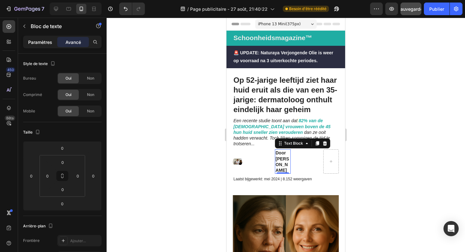
click at [53, 39] on div "Paramètres" at bounding box center [40, 42] width 32 height 10
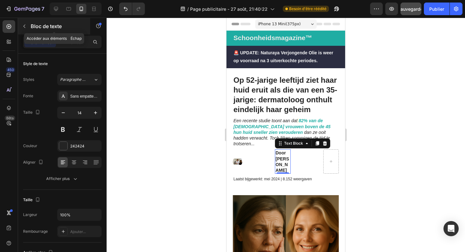
click at [26, 27] on icon "button" at bounding box center [24, 26] width 5 height 5
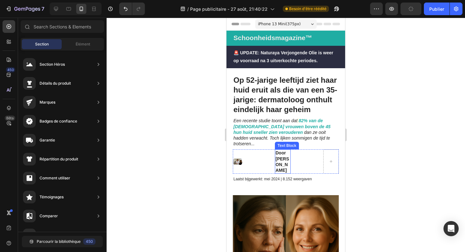
click at [281, 153] on strong "Door [PERSON_NAME]" at bounding box center [283, 162] width 14 height 22
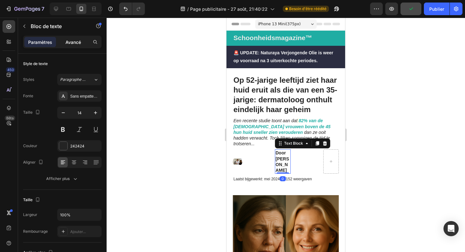
click at [75, 40] on font "Avancé" at bounding box center [73, 42] width 16 height 5
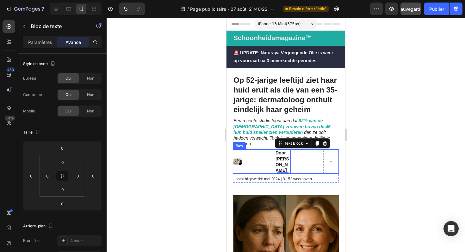
click at [305, 157] on div "Image Door Marlies van den Berg Text Block 0 Row" at bounding box center [286, 162] width 106 height 24
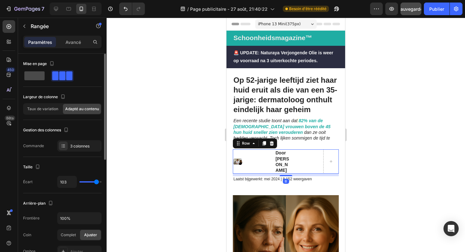
click at [33, 76] on span at bounding box center [34, 75] width 20 height 9
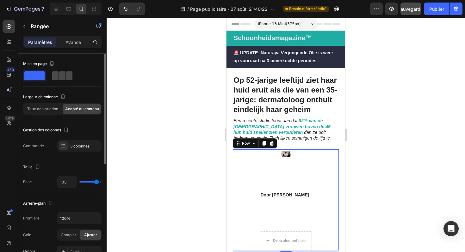
click at [66, 72] on span at bounding box center [69, 75] width 6 height 9
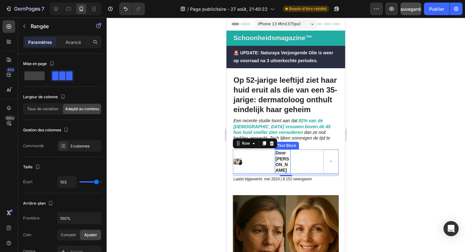
click at [283, 154] on strong "Door [PERSON_NAME]" at bounding box center [283, 162] width 14 height 22
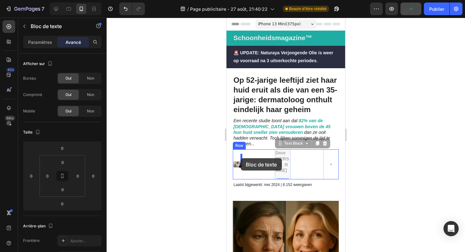
drag, startPoint x: 279, startPoint y: 139, endPoint x: 241, endPoint y: 158, distance: 43.2
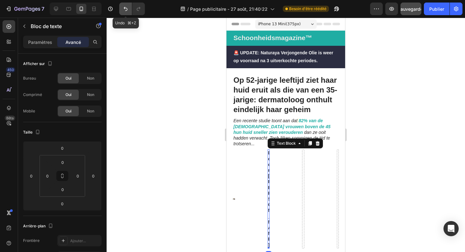
click at [129, 11] on button "Annuler/Rétablir" at bounding box center [125, 9] width 13 height 13
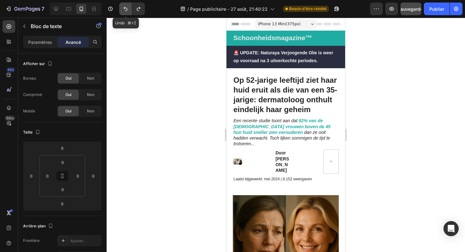
click at [128, 10] on icon "Annuler/Rétablir" at bounding box center [125, 9] width 6 height 6
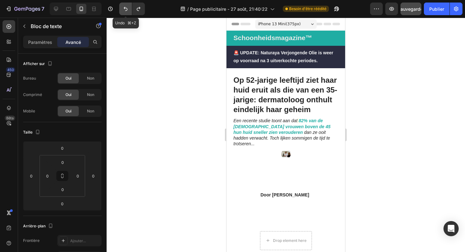
click at [128, 10] on icon "Annuler/Rétablir" at bounding box center [125, 9] width 6 height 6
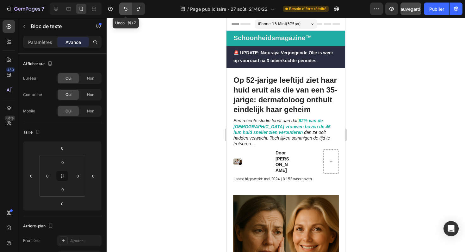
click at [128, 10] on icon "Annuler/Rétablir" at bounding box center [125, 9] width 6 height 6
click at [127, 10] on icon "Annuler/Rétablir" at bounding box center [125, 9] width 6 height 6
click at [126, 11] on icon "Annuler/Rétablir" at bounding box center [125, 9] width 6 height 6
click at [126, 10] on icon "Annuler/Rétablir" at bounding box center [126, 9] width 4 height 4
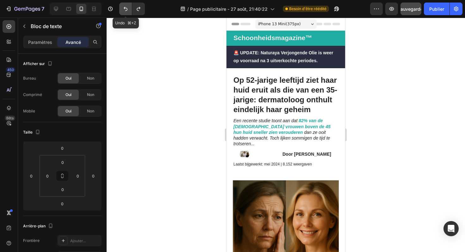
click at [126, 10] on icon "Annuler/Rétablir" at bounding box center [125, 9] width 6 height 6
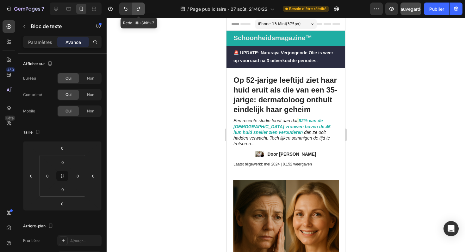
click at [135, 10] on button "Annuler/Rétablir" at bounding box center [138, 9] width 13 height 13
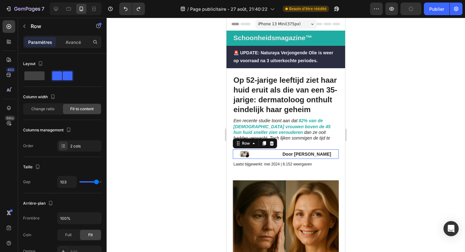
click at [272, 150] on div "Image Door Marlies van den Berg Text Block Row 0" at bounding box center [286, 154] width 106 height 9
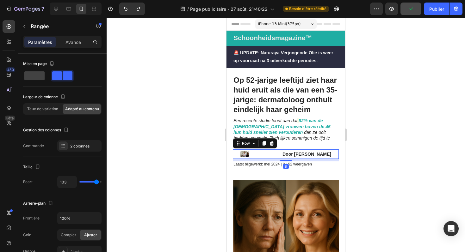
click at [277, 150] on div "Image Door Marlies van den Berg Text Block Row 8" at bounding box center [286, 154] width 106 height 9
click at [283, 152] on strong "Door [PERSON_NAME]" at bounding box center [307, 154] width 49 height 5
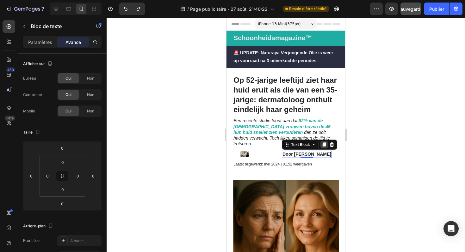
click at [322, 142] on icon at bounding box center [324, 144] width 5 height 5
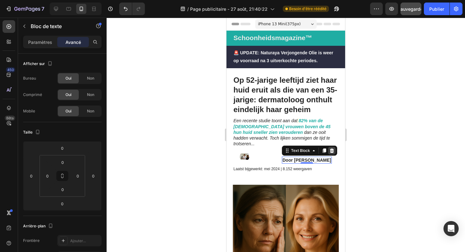
click at [330, 149] on icon at bounding box center [332, 151] width 4 height 4
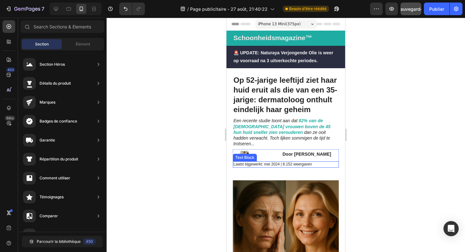
click at [298, 162] on p "Laatst bijgewerkt: mei 2024 | 8.152 weergaven" at bounding box center [285, 164] width 105 height 5
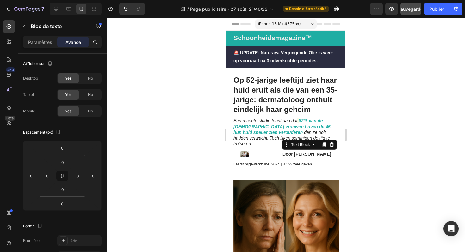
click at [302, 152] on strong "Door [PERSON_NAME]" at bounding box center [307, 154] width 49 height 5
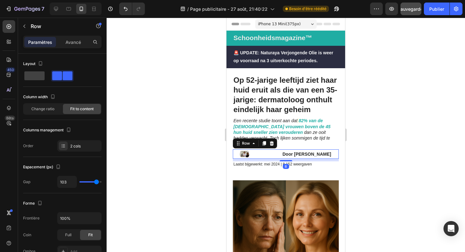
click at [267, 150] on div "Image Door Marlies van den Berg Text Block Row 8" at bounding box center [286, 154] width 106 height 9
type input "95"
type input "92"
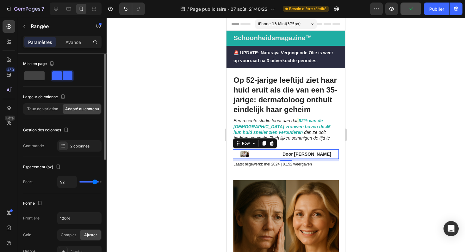
type input "90"
type input "89"
type input "87"
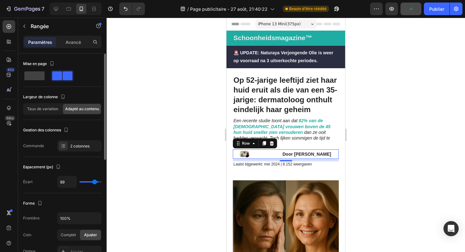
type input "87"
type input "85"
type input "84"
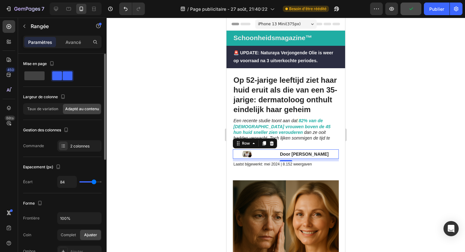
type input "83"
type input "81"
type input "79"
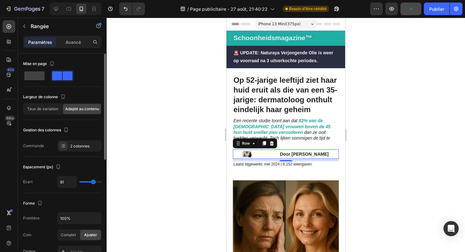
type input "79"
type input "78"
type input "77"
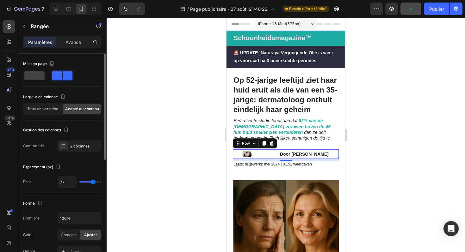
type input "75"
type input "74"
type input "73"
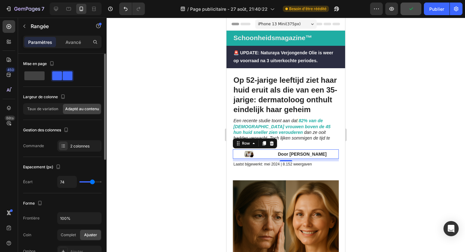
type input "73"
type input "72"
type input "71"
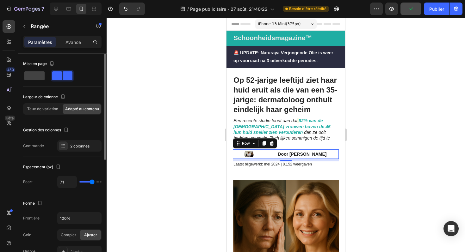
type input "70"
type input "69"
drag, startPoint x: 96, startPoint y: 183, endPoint x: 91, endPoint y: 184, distance: 4.5
click at [91, 183] on input "range" at bounding box center [90, 182] width 22 height 1
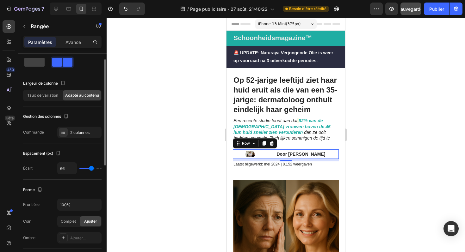
scroll to position [13, 0]
click at [52, 97] on font "Taux de variation" at bounding box center [42, 96] width 31 height 5
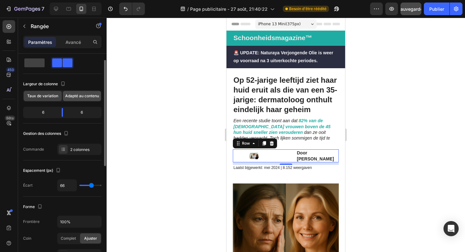
click at [73, 96] on font "Adapté au contenu" at bounding box center [82, 96] width 34 height 5
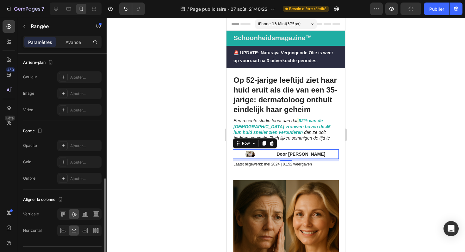
scroll to position [225, 0]
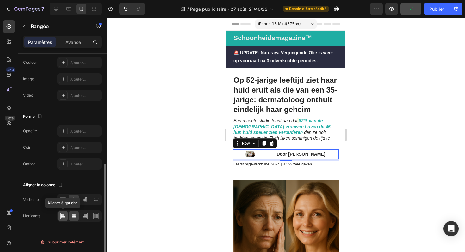
click at [63, 216] on icon at bounding box center [63, 216] width 6 height 6
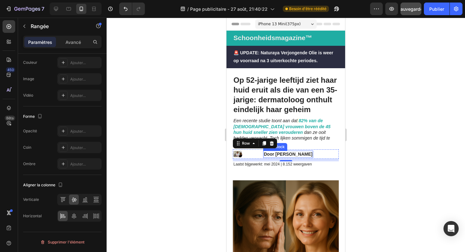
click at [264, 152] on strong "Door [PERSON_NAME]" at bounding box center [288, 154] width 49 height 5
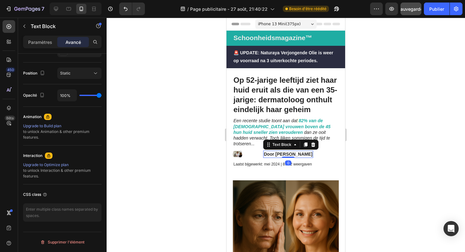
scroll to position [0, 0]
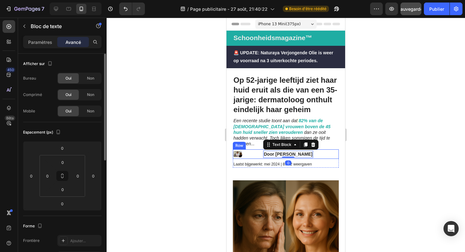
click at [257, 150] on div "Image Door Marlies van den Berg Text Block 0 Row" at bounding box center [286, 154] width 106 height 9
click at [280, 152] on strong "Door [PERSON_NAME]" at bounding box center [288, 154] width 49 height 5
click at [240, 150] on img at bounding box center [237, 154] width 9 height 9
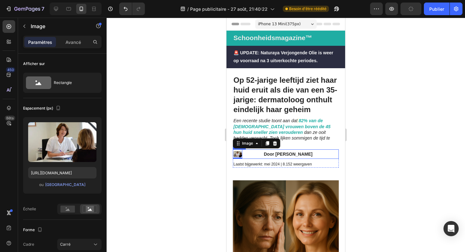
click at [253, 150] on div "Image 0 Door Marlies van den Berg Text Block Row" at bounding box center [286, 154] width 106 height 9
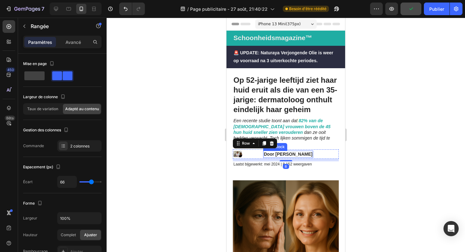
click at [265, 152] on strong "Door [PERSON_NAME]" at bounding box center [288, 154] width 49 height 5
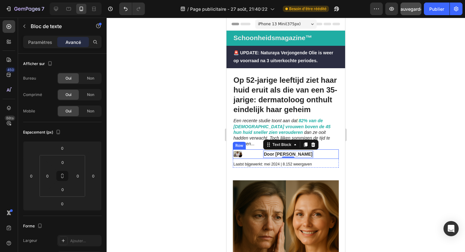
click at [254, 150] on div "Image Door Marlies van den Berg Text Block 0 Row" at bounding box center [286, 154] width 106 height 9
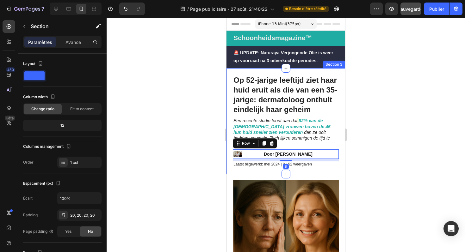
click at [260, 166] on div "Op 52-jarige leeftijd ziet haar huid eruit als die van een 35-jarige: dermatolo…" at bounding box center [286, 121] width 119 height 106
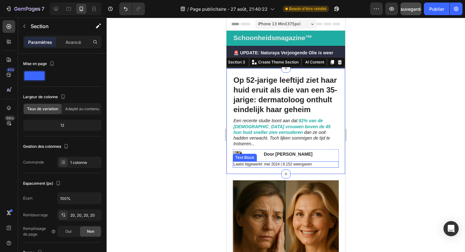
click at [286, 162] on p "Laatst bijgewerkt: mei 2024 | 8.152 weergaven" at bounding box center [285, 164] width 105 height 5
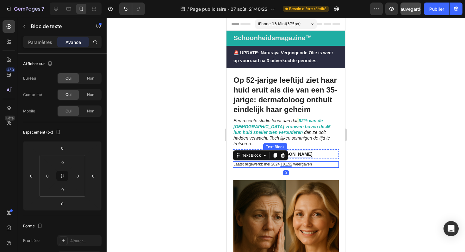
click at [299, 152] on strong "Door [PERSON_NAME]" at bounding box center [288, 154] width 49 height 5
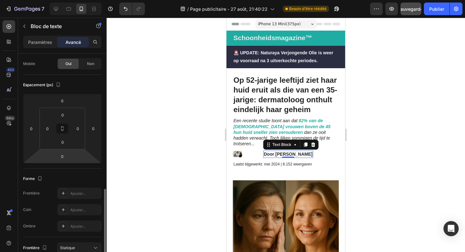
scroll to position [186, 0]
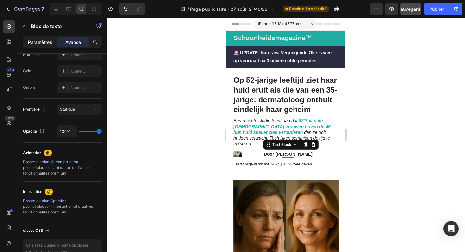
click at [38, 41] on font "Paramètres" at bounding box center [40, 42] width 24 height 5
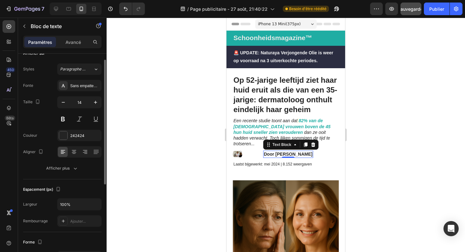
scroll to position [0, 0]
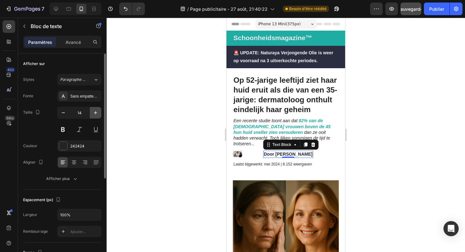
click at [94, 113] on icon "button" at bounding box center [95, 113] width 6 height 6
click at [63, 114] on icon "button" at bounding box center [63, 113] width 6 height 6
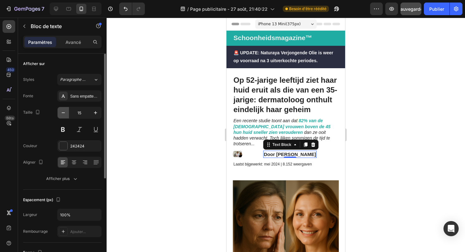
click at [63, 114] on icon "button" at bounding box center [63, 113] width 6 height 6
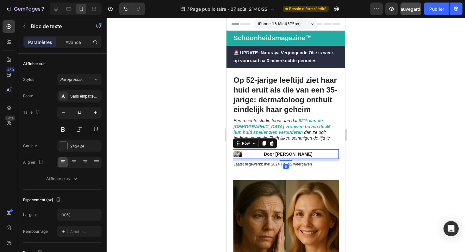
click at [254, 150] on div "Image Door Marlies van den Berg Text Block Row 8" at bounding box center [286, 154] width 106 height 9
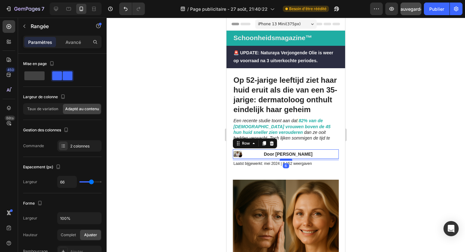
click at [283, 159] on div at bounding box center [286, 160] width 13 height 2
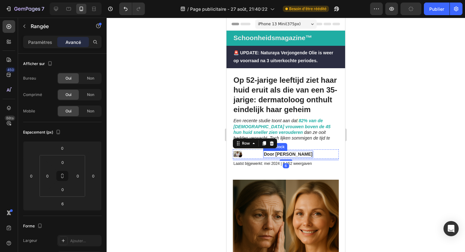
click at [281, 152] on strong "Door [PERSON_NAME]" at bounding box center [288, 154] width 49 height 5
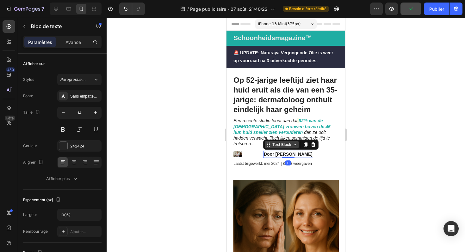
click at [282, 142] on div "Text Block" at bounding box center [282, 145] width 22 height 6
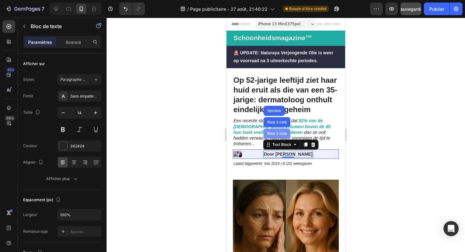
click at [277, 129] on div "Row 2 cols" at bounding box center [277, 134] width 27 height 10
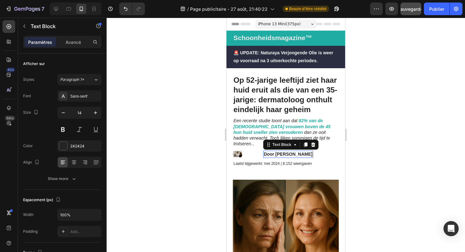
click at [274, 152] on strong "Door [PERSON_NAME]" at bounding box center [288, 154] width 49 height 5
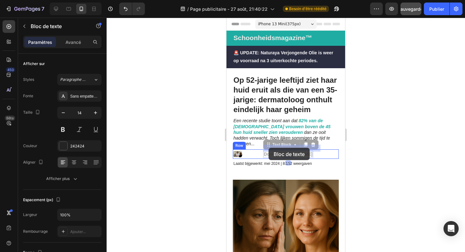
drag, startPoint x: 270, startPoint y: 140, endPoint x: 269, endPoint y: 148, distance: 8.7
click at [253, 150] on div "Image Door Marlies van den Berg Text Block 0 Row" at bounding box center [286, 154] width 106 height 9
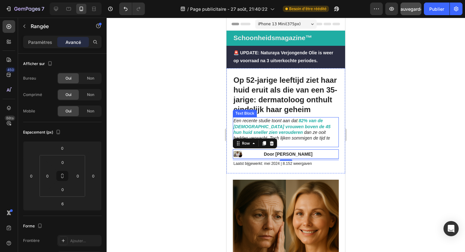
click at [288, 121] on icon "Een recente studie toont aan dat" at bounding box center [265, 120] width 64 height 5
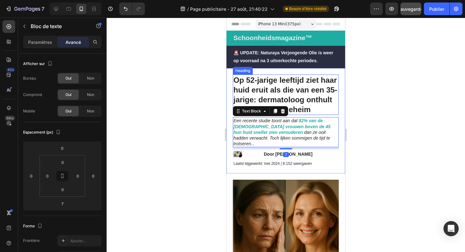
click at [302, 106] on h1 "Op 52-jarige leeftijd ziet haar huid eruit als die van een 35-jarige: dermatolo…" at bounding box center [286, 95] width 106 height 41
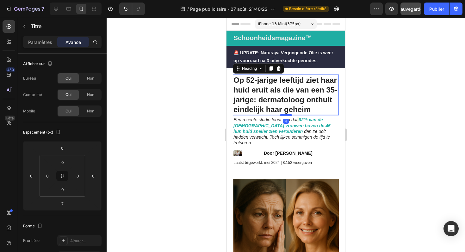
click at [287, 115] on div at bounding box center [286, 116] width 13 height 2
click at [276, 151] on strong "Door [PERSON_NAME]" at bounding box center [288, 153] width 49 height 5
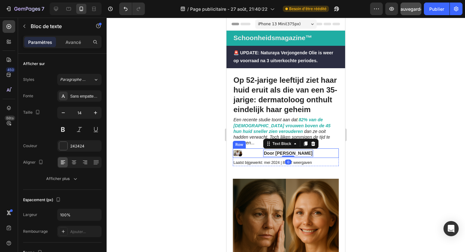
click at [253, 149] on div "Image Door Marlies van den Berg Text Block 0 Row" at bounding box center [286, 153] width 106 height 9
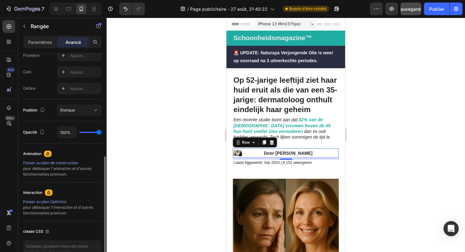
scroll to position [180, 0]
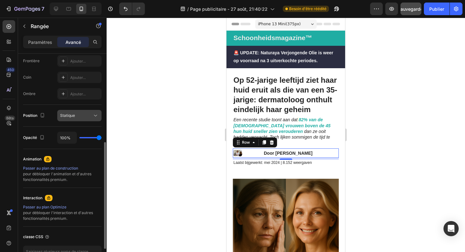
click at [67, 112] on button "Statique" at bounding box center [79, 115] width 44 height 11
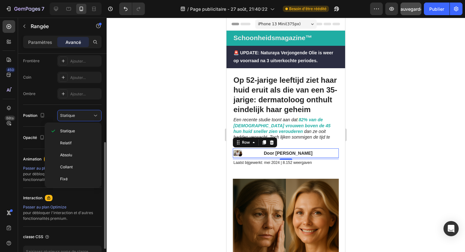
click at [55, 107] on div "Position Statique" at bounding box center [62, 116] width 78 height 22
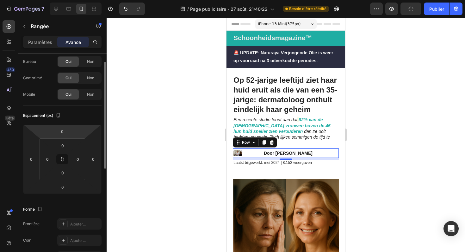
scroll to position [0, 0]
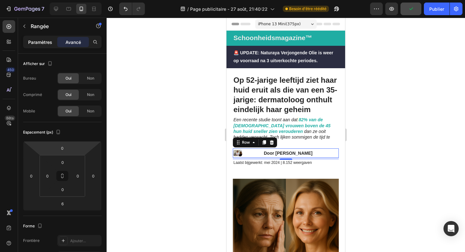
click at [45, 40] on font "Paramètres" at bounding box center [40, 42] width 24 height 5
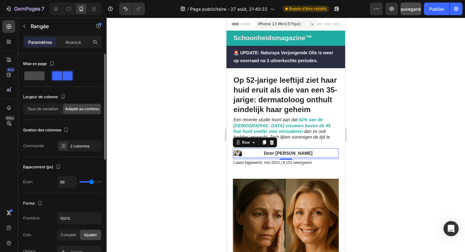
click at [34, 71] on span at bounding box center [34, 75] width 20 height 9
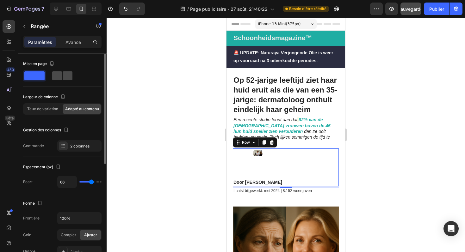
click at [63, 71] on span at bounding box center [68, 75] width 10 height 9
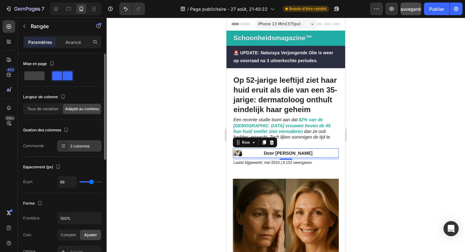
click at [78, 147] on font "2 colonnes" at bounding box center [79, 146] width 19 height 5
drag, startPoint x: 92, startPoint y: 183, endPoint x: 62, endPoint y: 190, distance: 30.8
click at [79, 183] on input "range" at bounding box center [90, 182] width 22 height 1
click at [216, 159] on div at bounding box center [286, 135] width 358 height 235
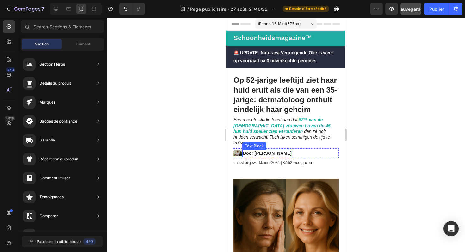
click at [267, 151] on strong "Door [PERSON_NAME]" at bounding box center [267, 153] width 49 height 5
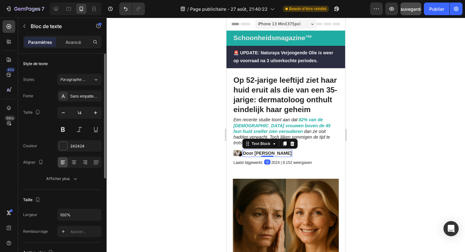
scroll to position [47, 0]
